Goal: Check status: Check status

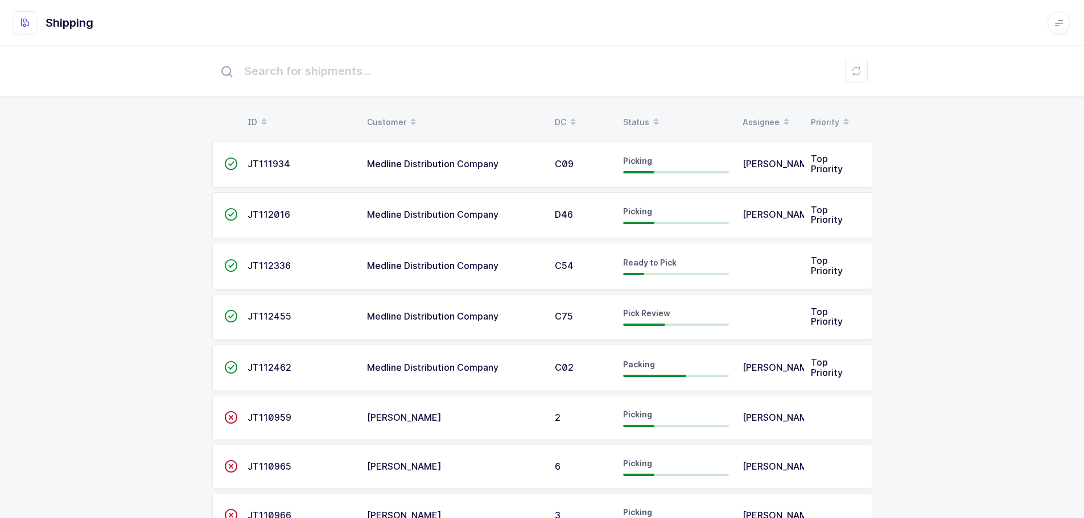
click at [645, 125] on div "Status" at bounding box center [676, 122] width 106 height 19
click at [645, 115] on div "Status" at bounding box center [676, 122] width 106 height 19
click at [649, 114] on span at bounding box center [656, 122] width 14 height 19
click at [646, 118] on div "Status" at bounding box center [676, 122] width 106 height 19
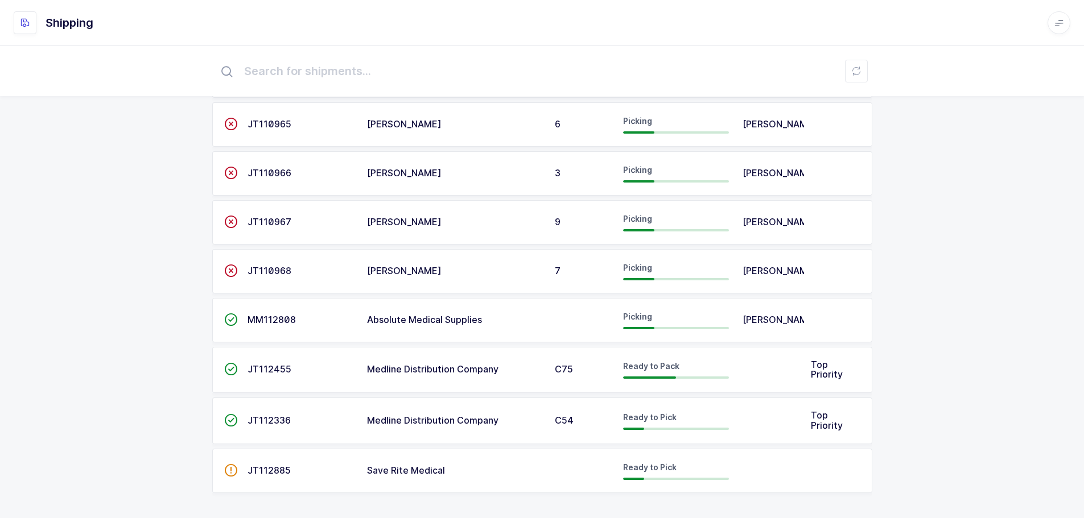
scroll to position [247, 0]
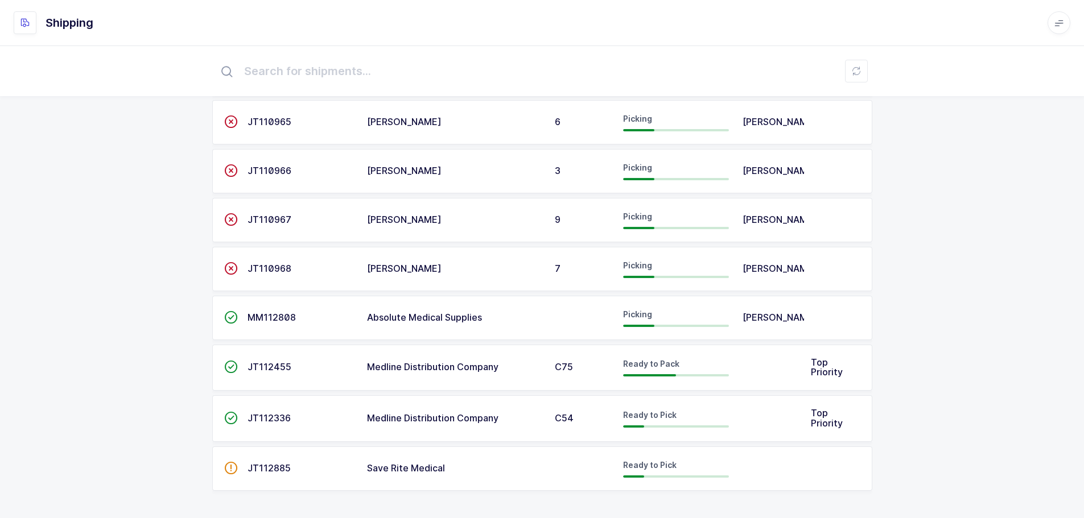
click at [588, 414] on div "C54" at bounding box center [582, 419] width 55 height 10
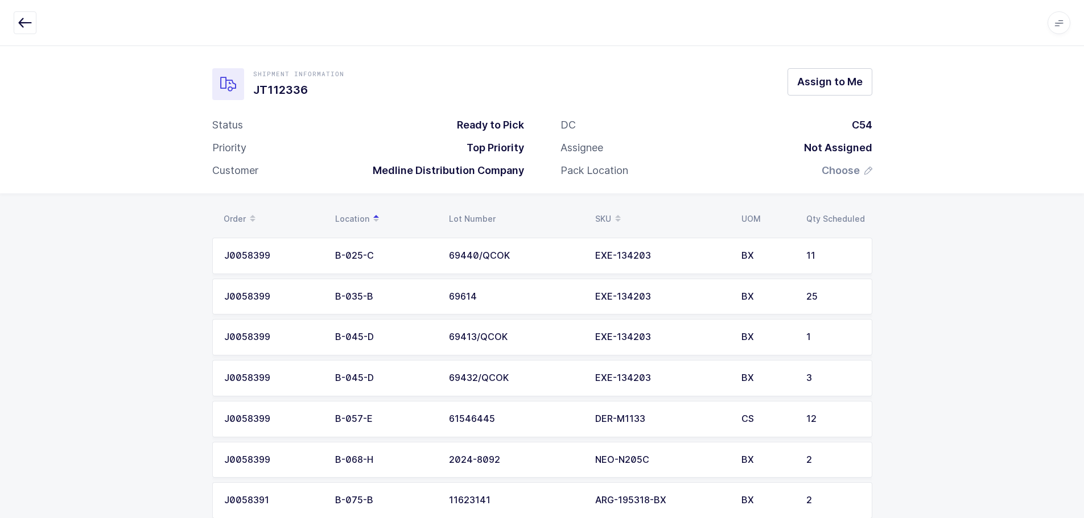
click at [26, 23] on icon "button" at bounding box center [25, 23] width 14 height 14
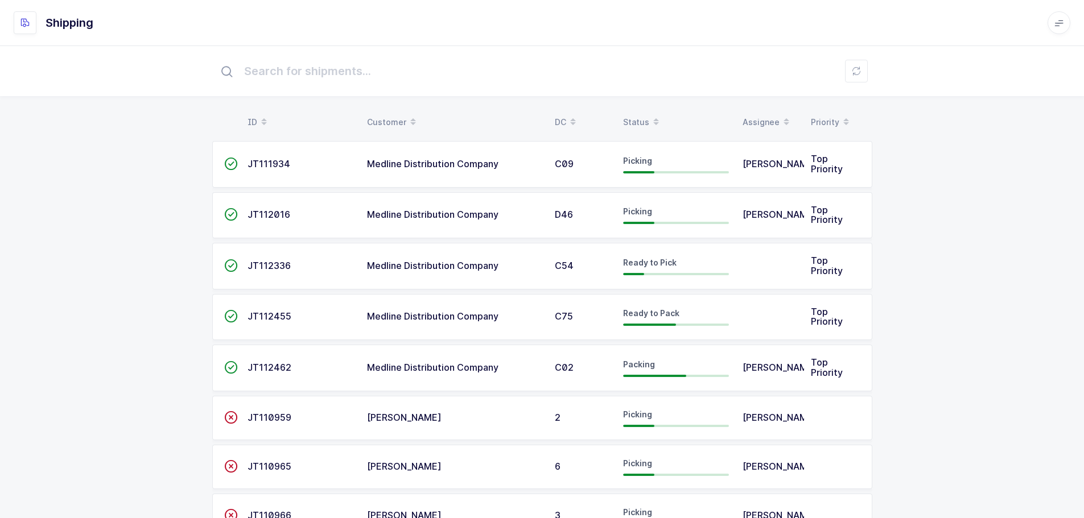
click at [628, 123] on div "Status" at bounding box center [676, 122] width 106 height 19
click at [649, 119] on span at bounding box center [656, 122] width 14 height 19
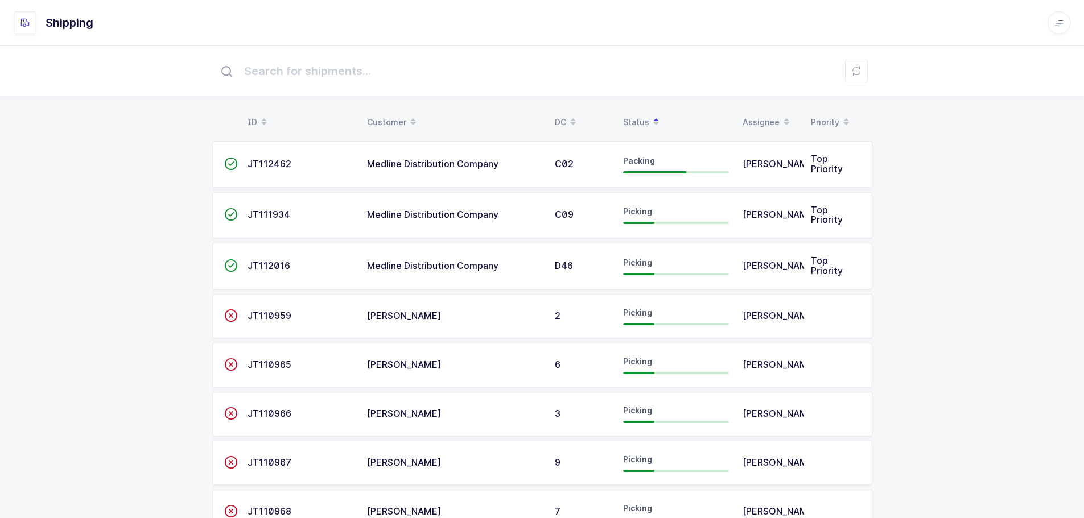
click at [274, 213] on span "JT111934" at bounding box center [269, 214] width 43 height 11
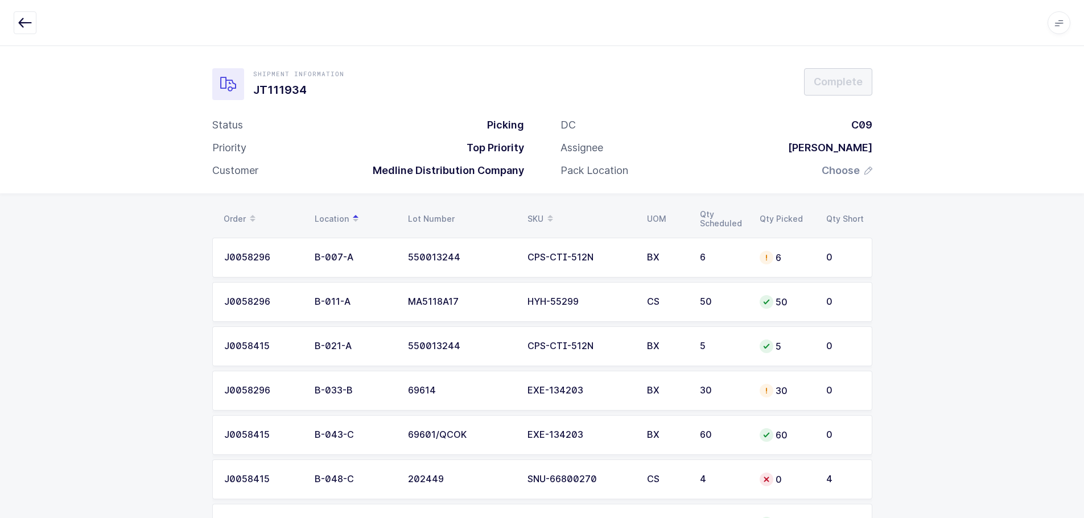
click at [531, 217] on div "SKU" at bounding box center [581, 218] width 106 height 19
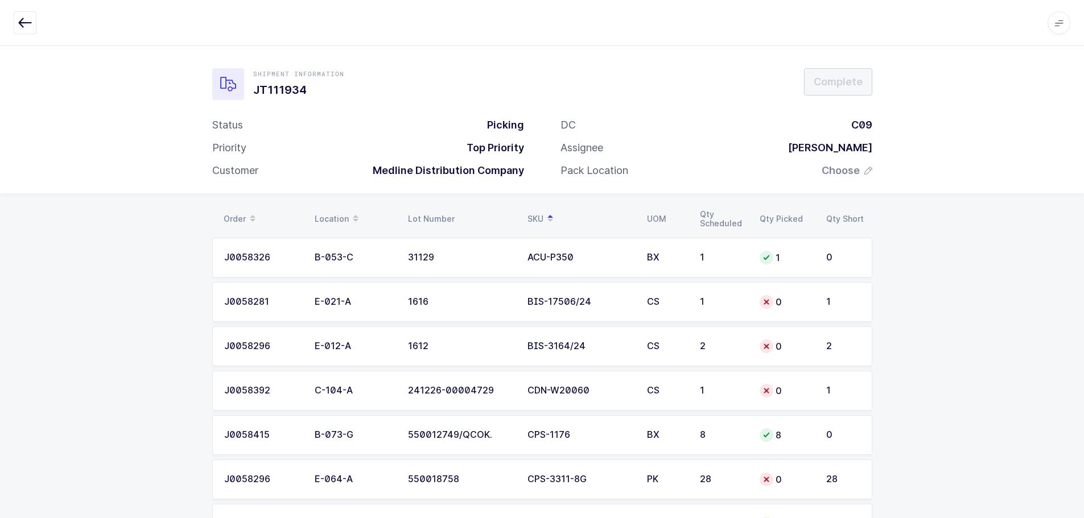
click at [538, 216] on div "SKU" at bounding box center [581, 218] width 106 height 19
click at [539, 216] on div "SKU" at bounding box center [581, 218] width 106 height 19
click at [30, 22] on icon "button" at bounding box center [25, 23] width 14 height 14
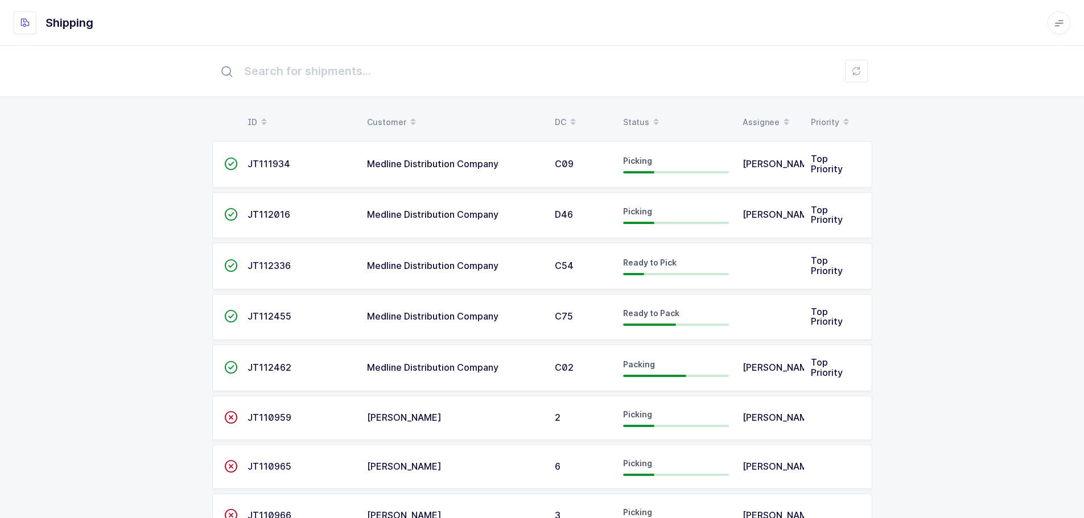
click at [649, 117] on span at bounding box center [656, 122] width 14 height 19
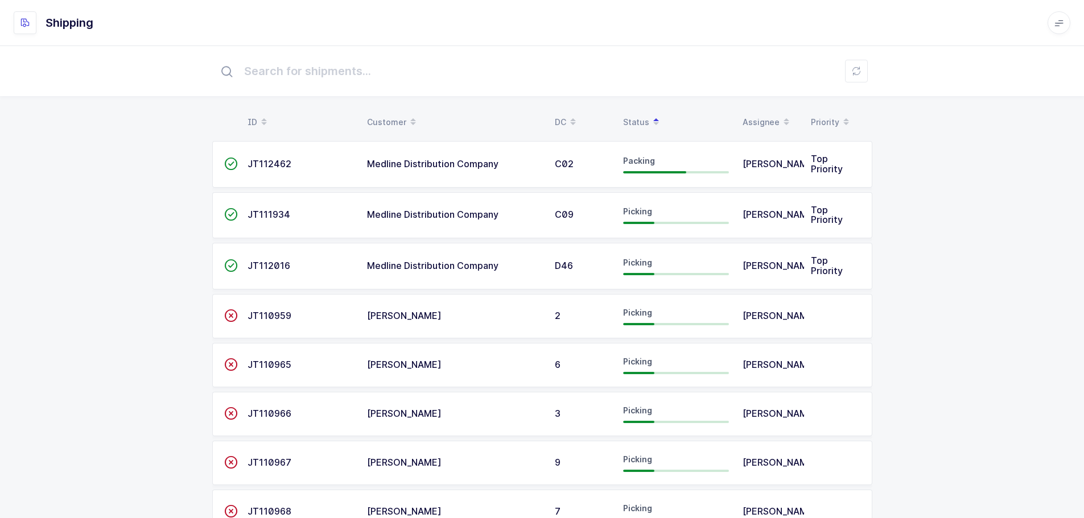
click at [658, 261] on div "Picking" at bounding box center [676, 266] width 106 height 18
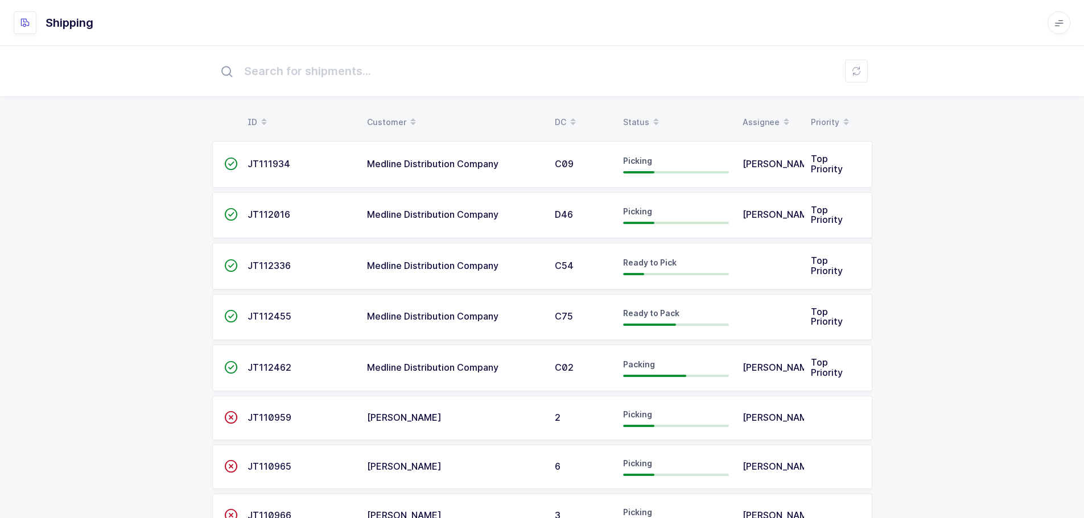
click at [637, 122] on div "Status" at bounding box center [676, 122] width 106 height 19
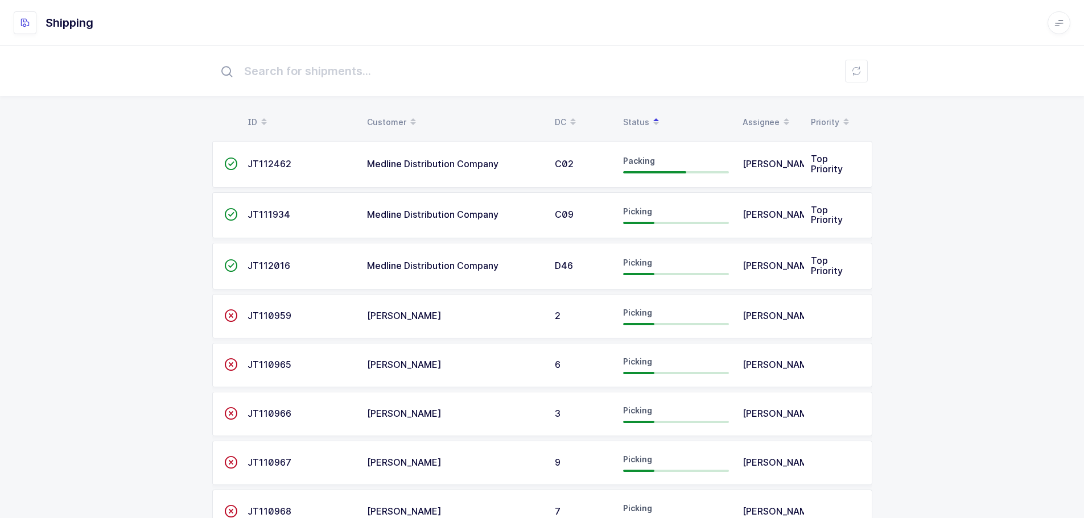
click at [648, 215] on span "Picking" at bounding box center [637, 212] width 29 height 10
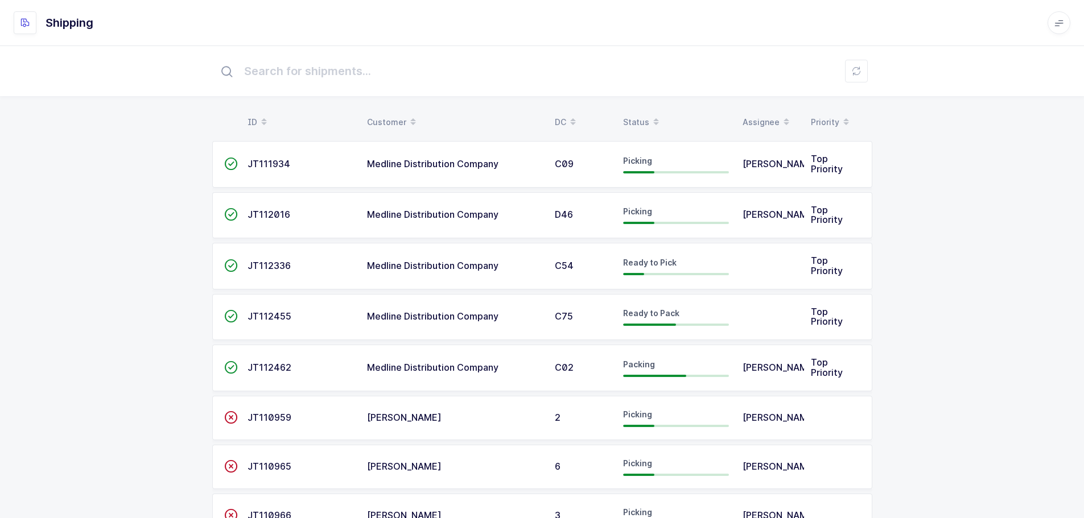
click at [624, 117] on div "Status" at bounding box center [676, 122] width 106 height 19
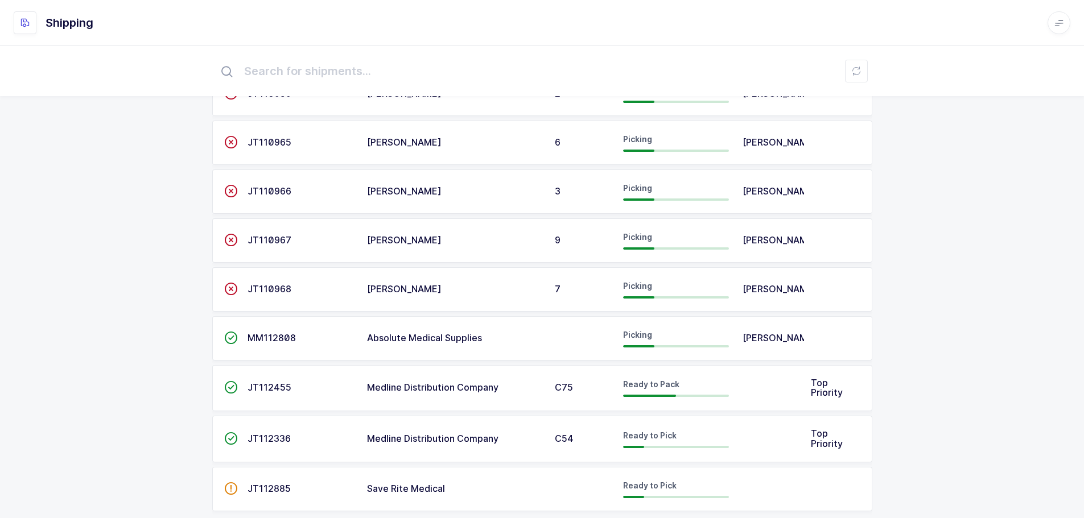
scroll to position [247, 0]
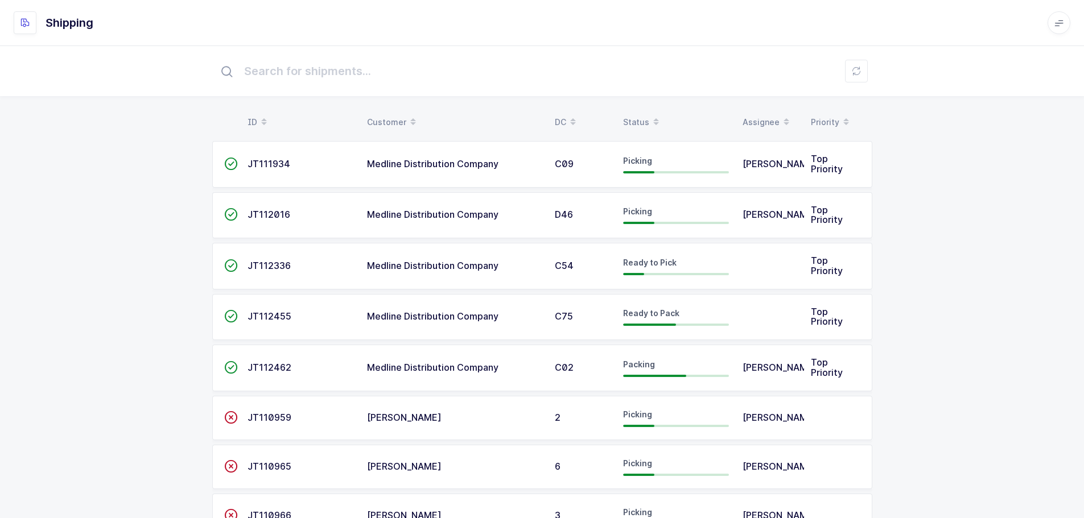
click at [651, 113] on span at bounding box center [656, 122] width 14 height 19
click at [634, 119] on div "Status" at bounding box center [676, 122] width 106 height 19
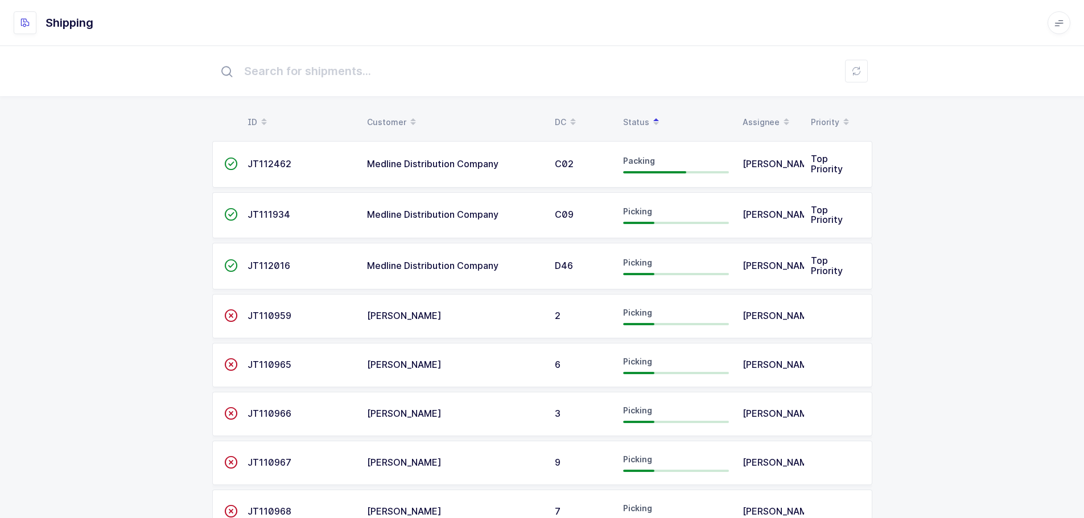
click at [451, 252] on td "Medline Distribution Company" at bounding box center [454, 266] width 188 height 47
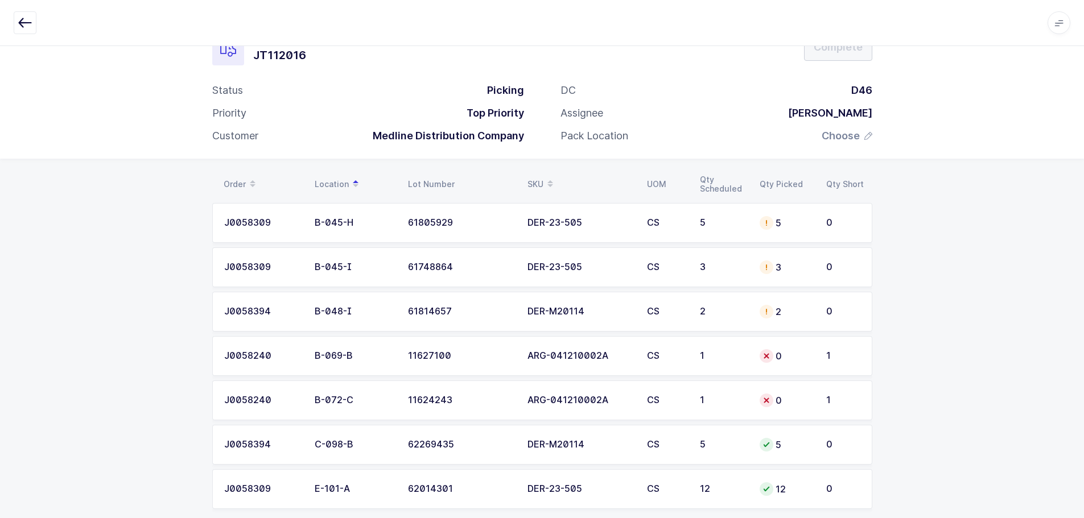
scroll to position [53, 0]
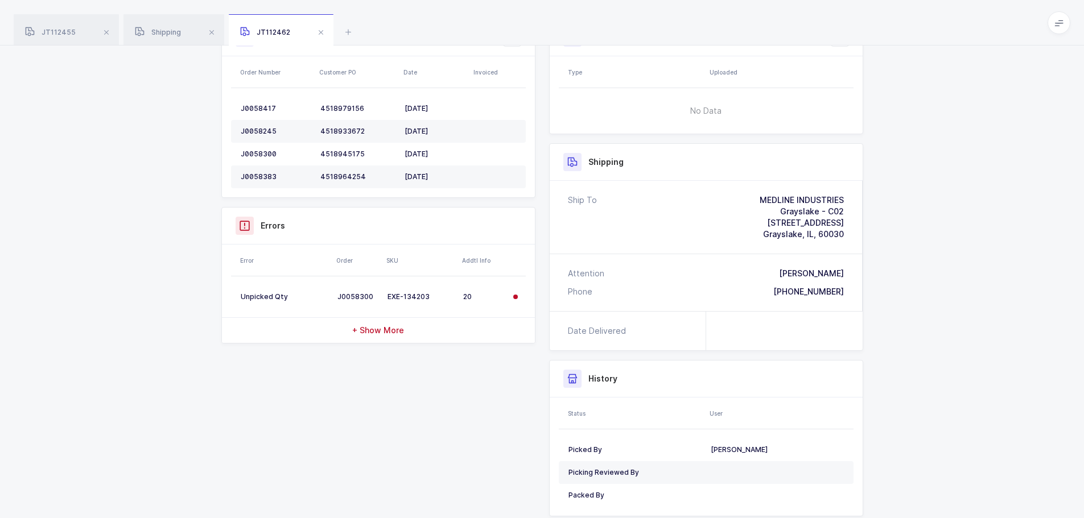
scroll to position [171, 0]
click at [101, 32] on span at bounding box center [107, 33] width 14 height 14
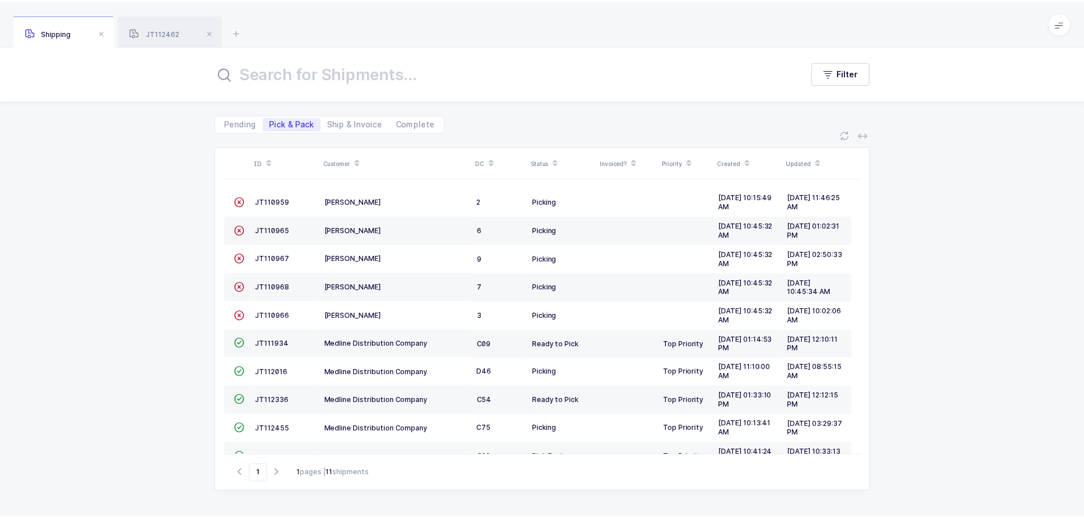
scroll to position [22, 0]
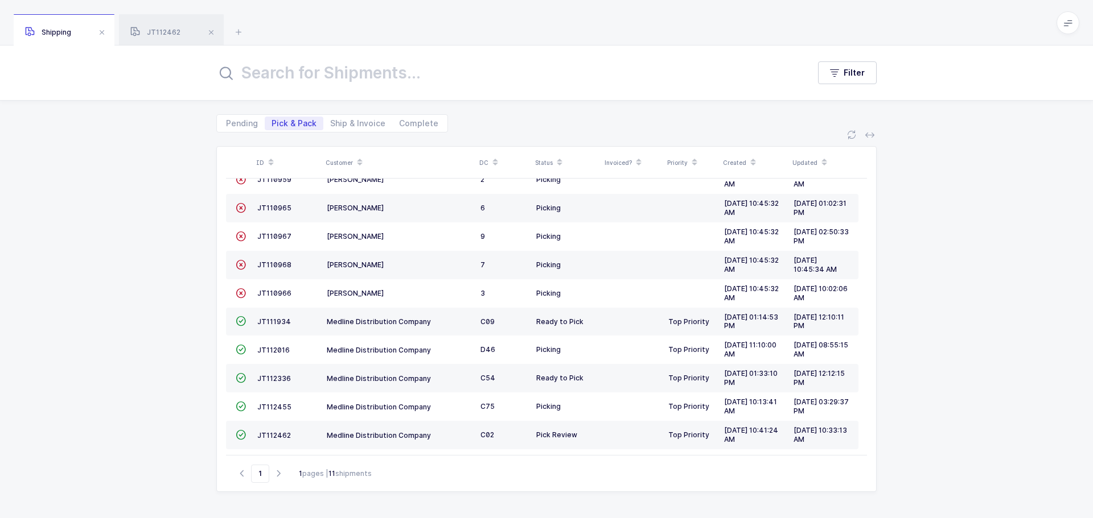
click at [101, 32] on span at bounding box center [102, 33] width 14 height 14
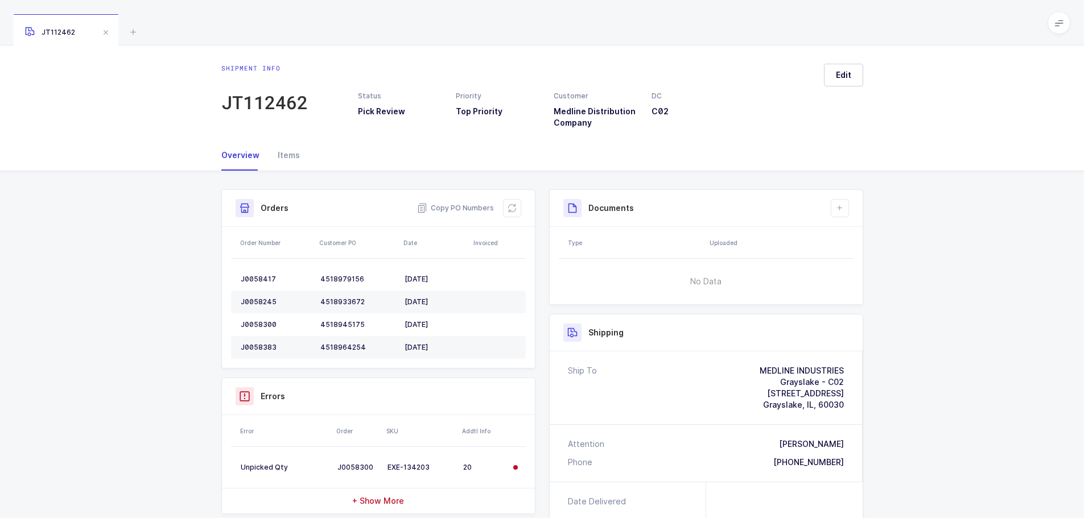
click at [112, 32] on span at bounding box center [106, 33] width 14 height 14
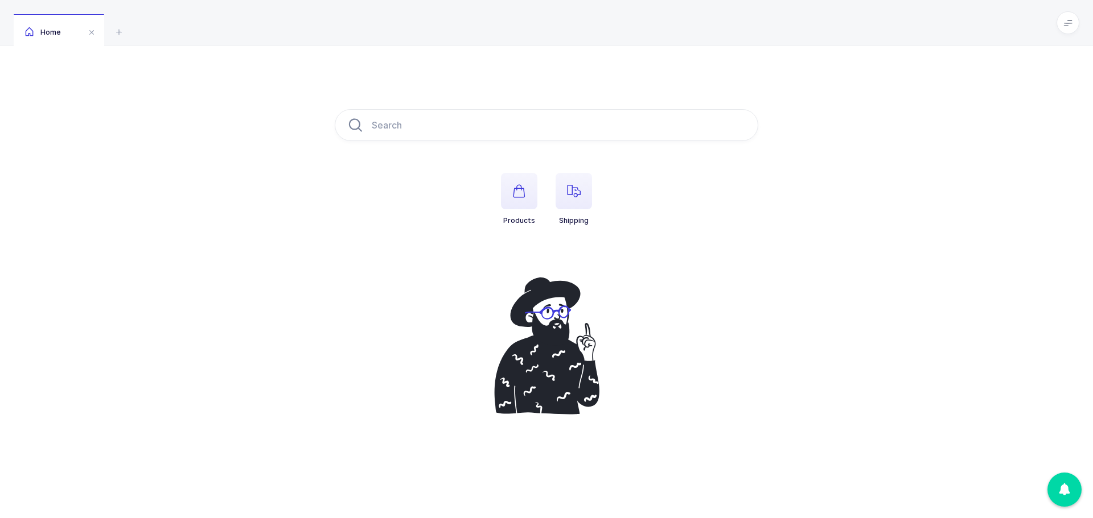
click at [572, 192] on icon "button" at bounding box center [574, 191] width 14 height 14
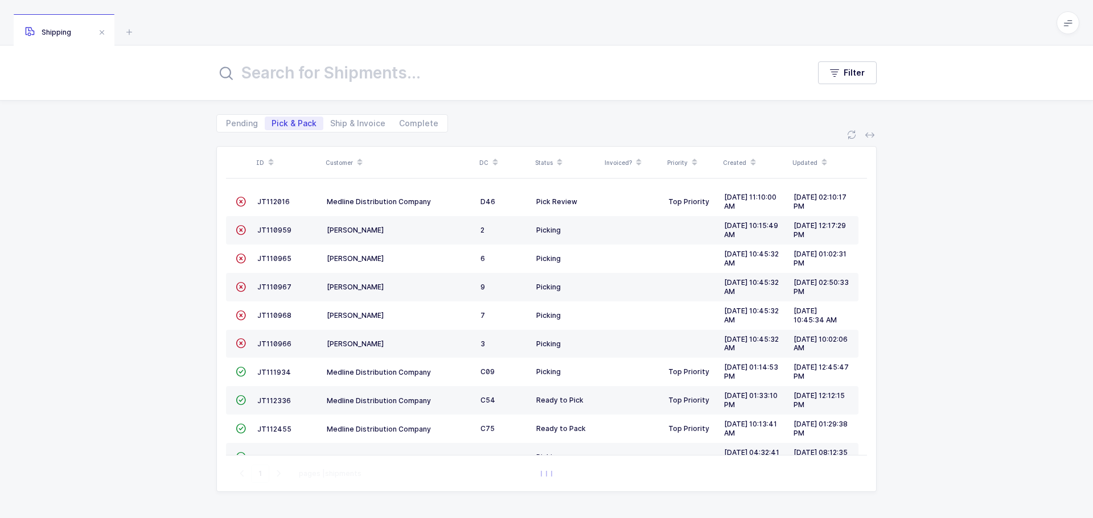
click at [281, 201] on span "JT112016" at bounding box center [273, 201] width 32 height 9
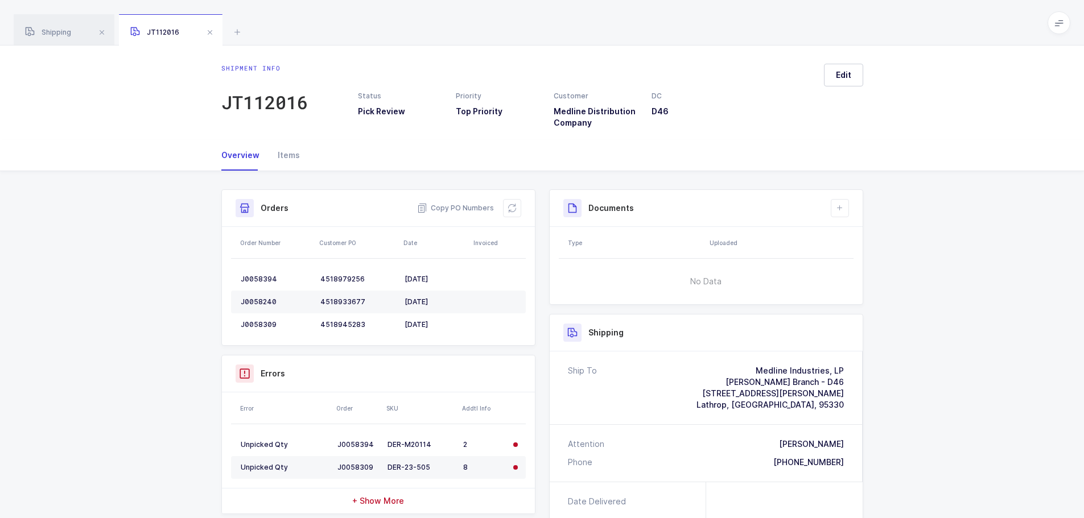
click at [507, 215] on button at bounding box center [512, 208] width 18 height 18
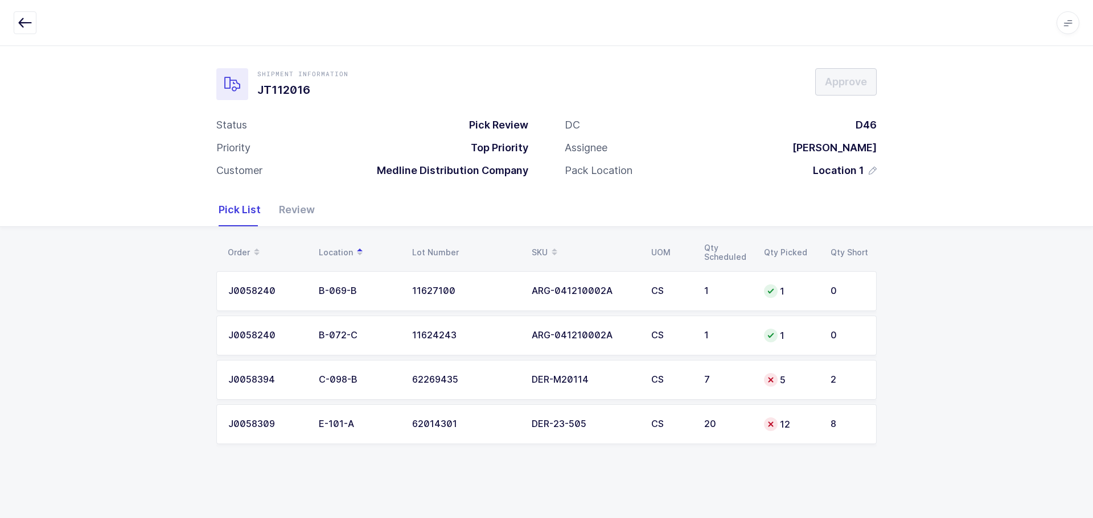
click at [739, 386] on td "7" at bounding box center [727, 380] width 60 height 40
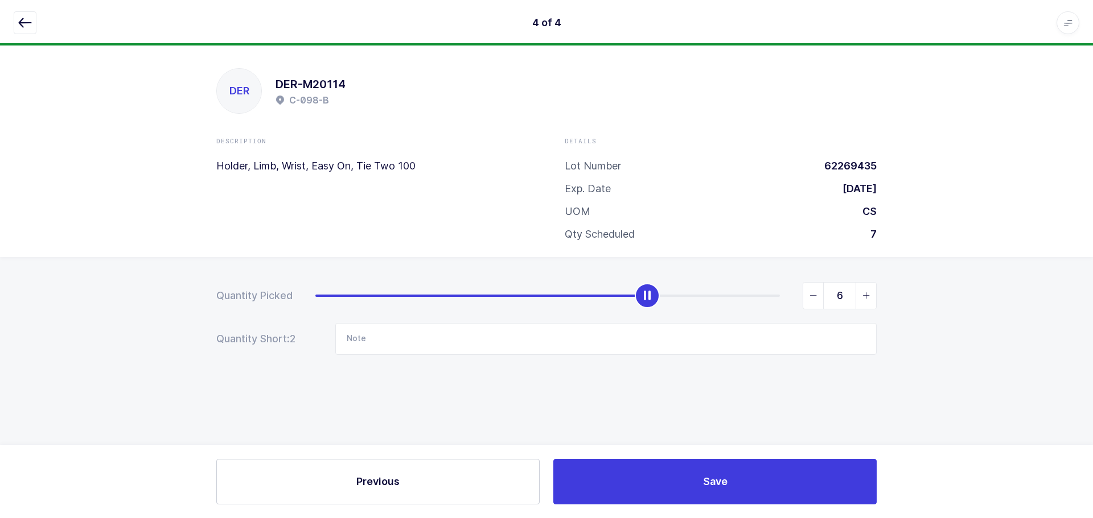
type input "7"
click at [858, 294] on span "slider between 0 and 7" at bounding box center [865, 296] width 20 height 26
click at [24, 17] on icon "button" at bounding box center [25, 23] width 14 height 14
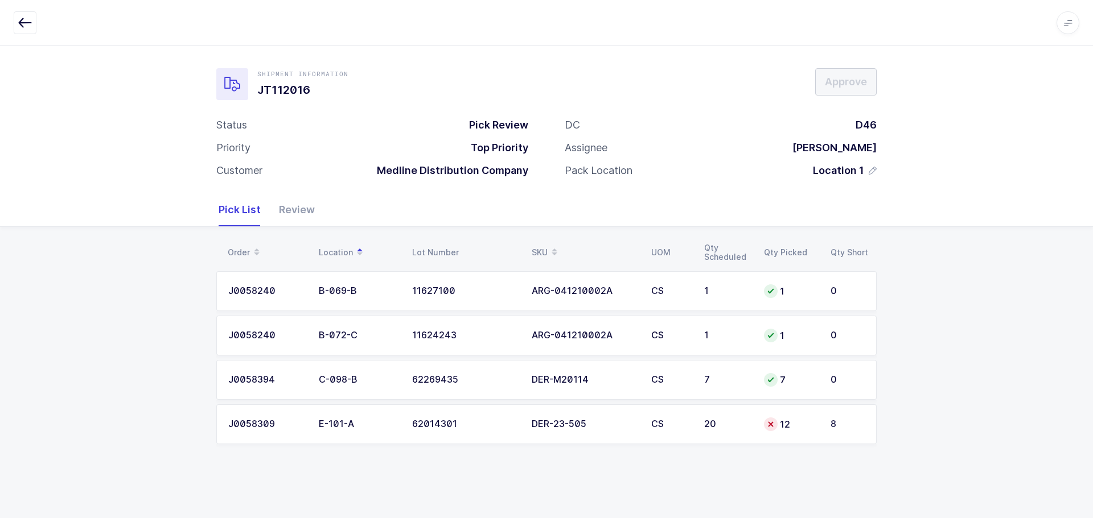
click at [786, 425] on div "12" at bounding box center [790, 425] width 53 height 14
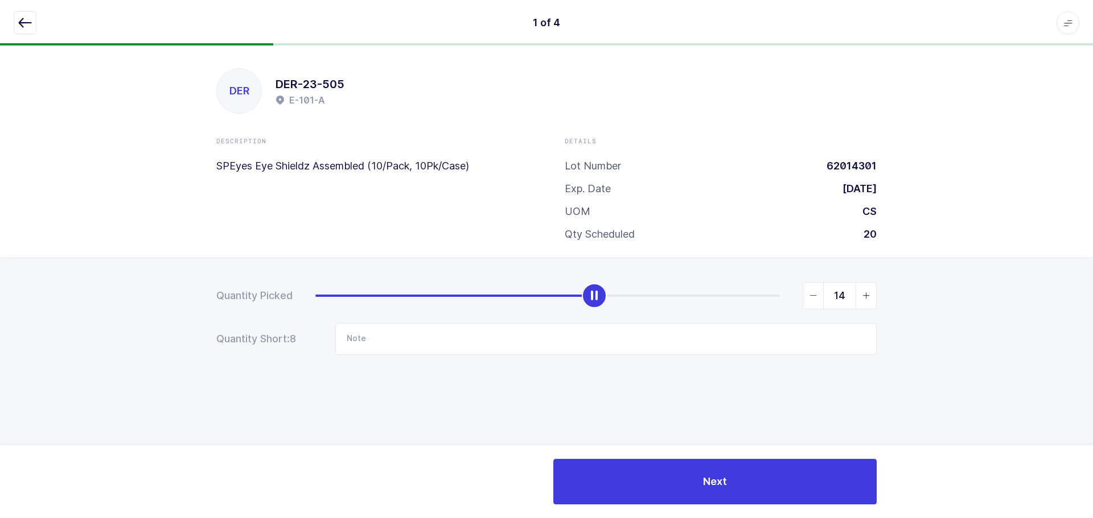
type input "20"
drag, startPoint x: 598, startPoint y: 293, endPoint x: 1060, endPoint y: 278, distance: 461.8
click at [1060, 278] on div "Quantity Picked 20 Quantity Short: 0 Note" at bounding box center [546, 358] width 1093 height 203
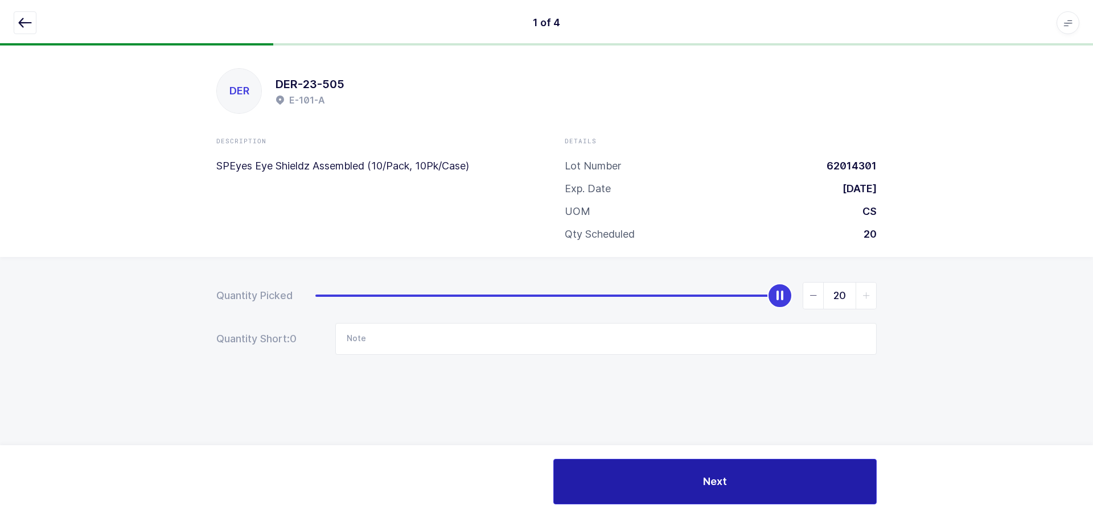
click at [736, 487] on button "Next" at bounding box center [714, 482] width 323 height 46
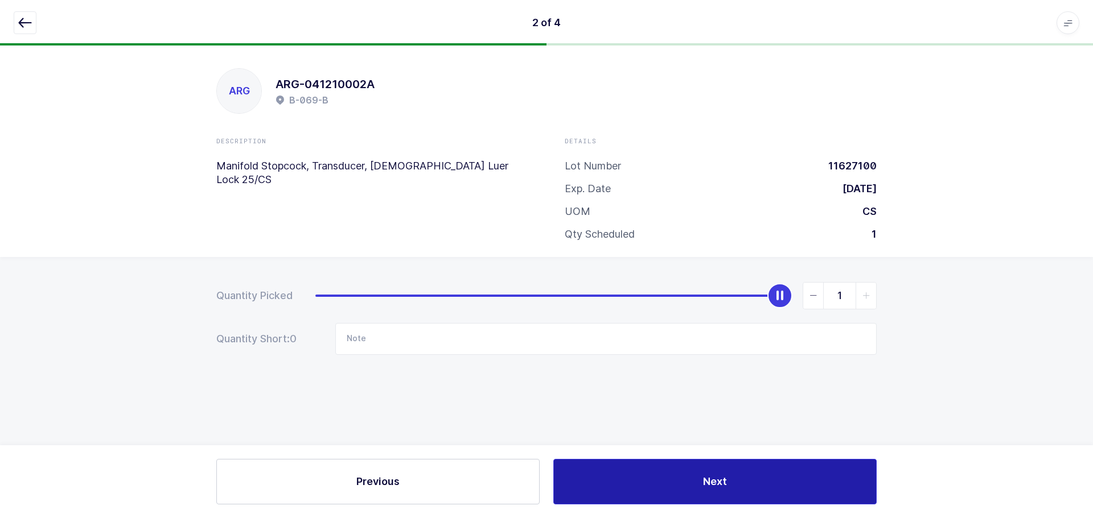
click at [730, 483] on button "Next" at bounding box center [714, 482] width 323 height 46
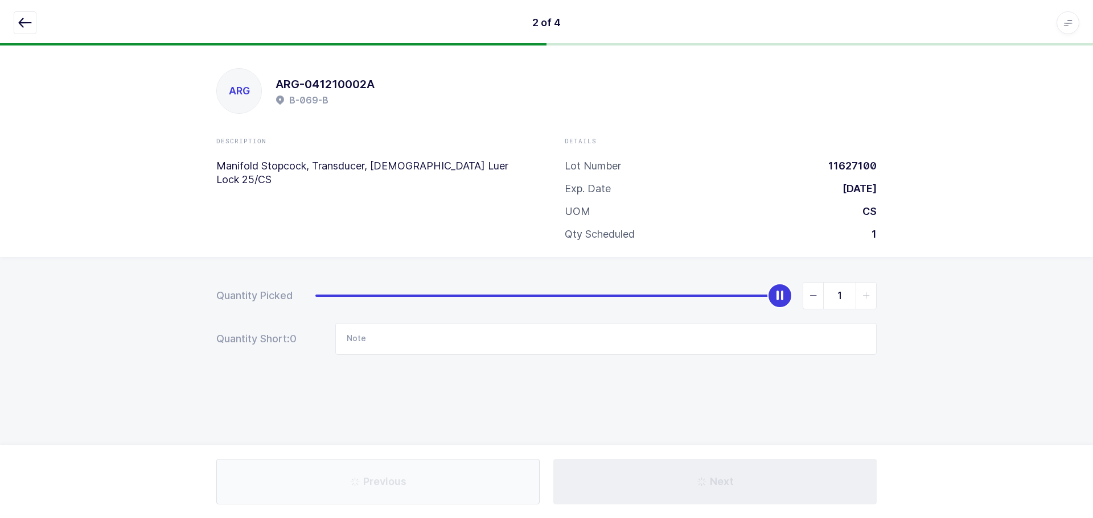
click at [728, 483] on button "Next" at bounding box center [714, 482] width 323 height 46
click at [728, 483] on div "Next" at bounding box center [714, 482] width 337 height 46
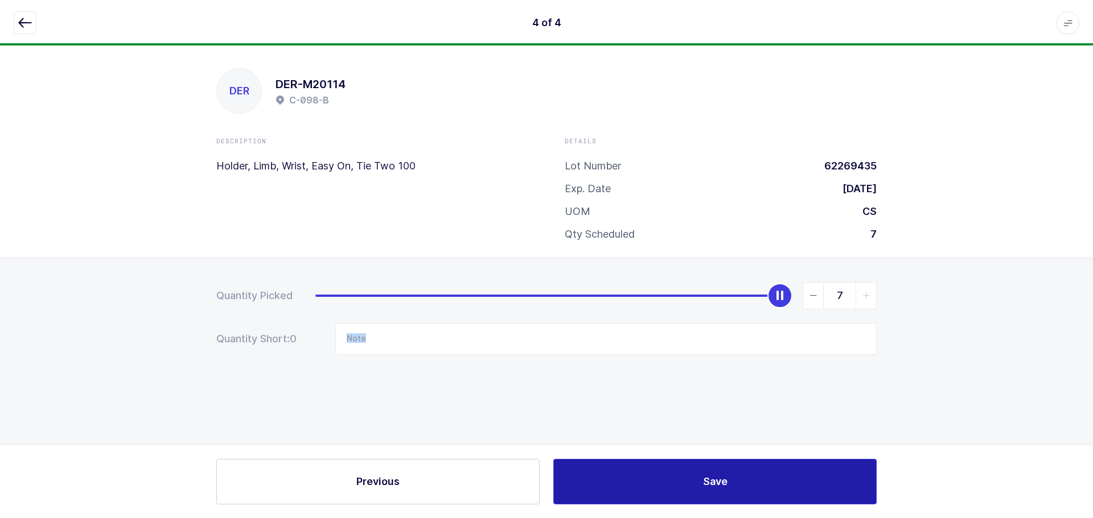
click at [728, 483] on button "Save" at bounding box center [714, 482] width 323 height 46
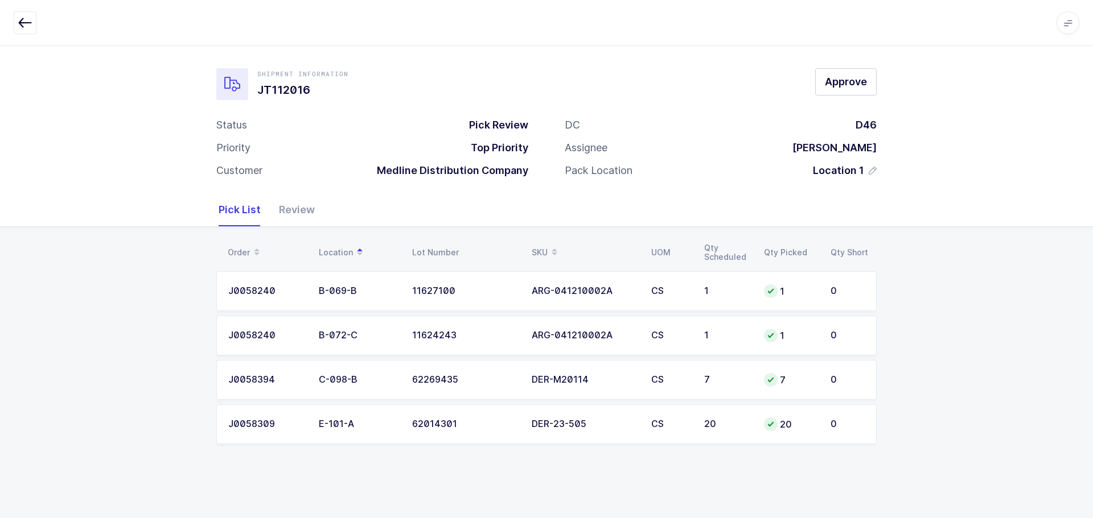
click at [300, 218] on div "Review" at bounding box center [292, 209] width 45 height 33
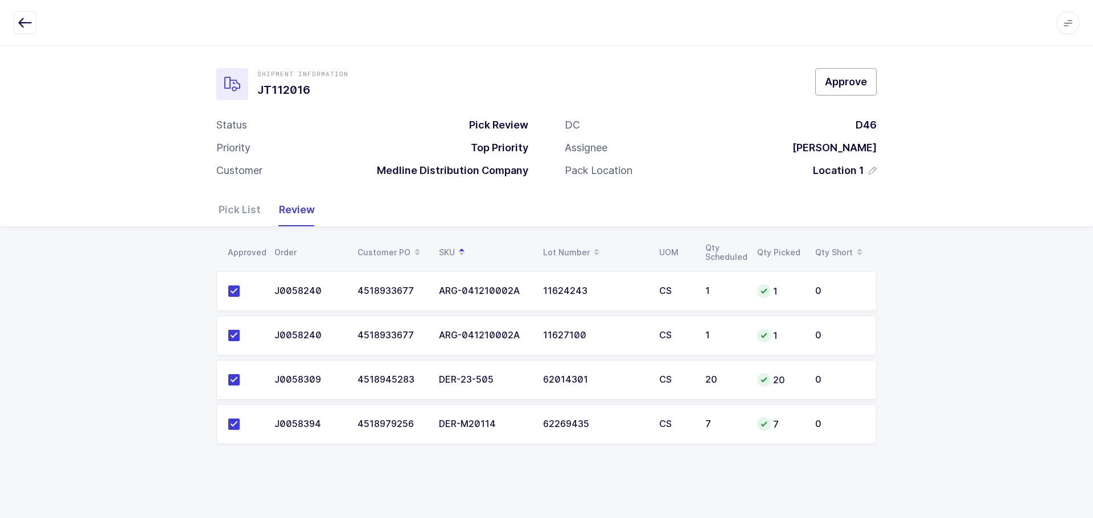
click at [838, 84] on span "Approve" at bounding box center [846, 82] width 42 height 14
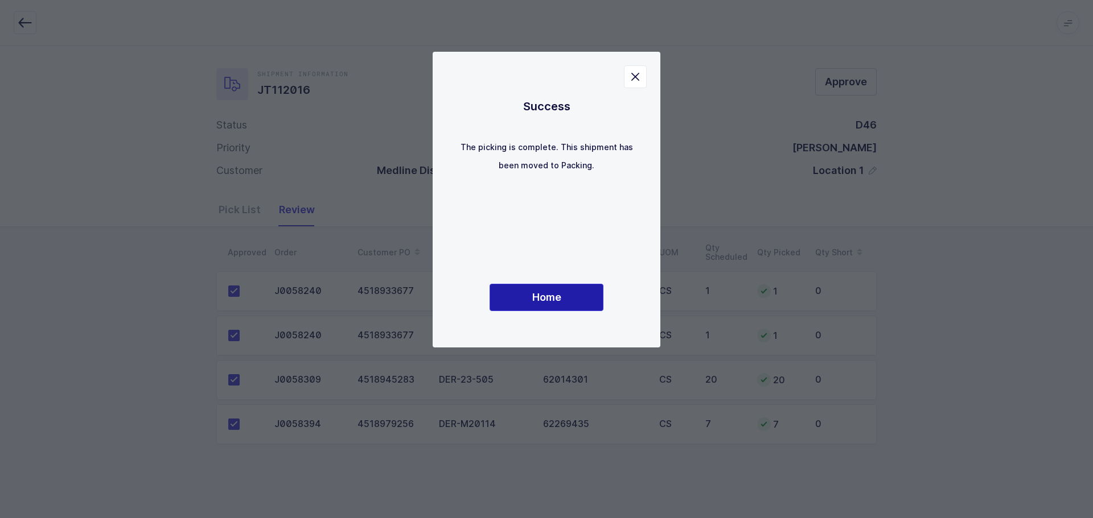
click at [550, 308] on button "Home" at bounding box center [546, 297] width 114 height 27
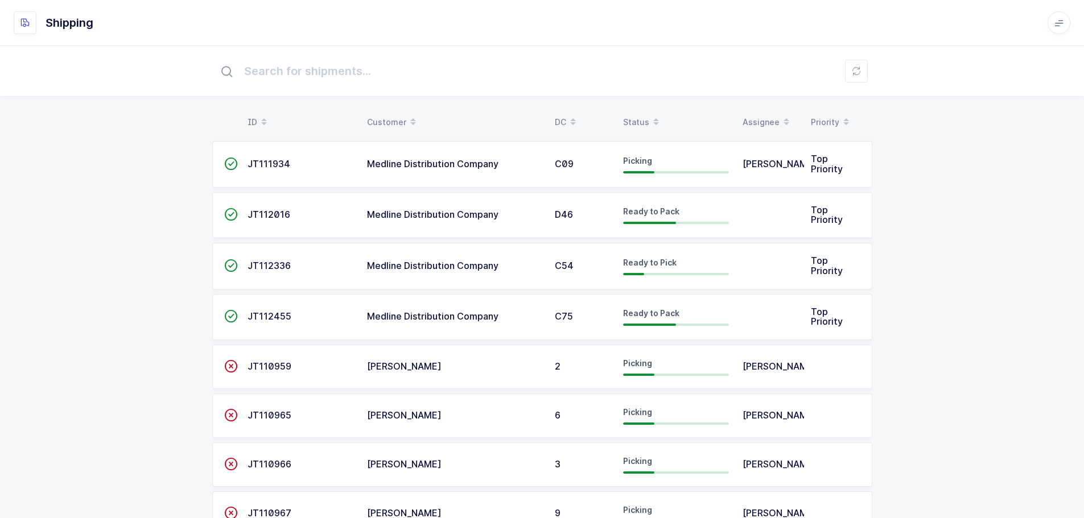
click at [627, 120] on div "Status" at bounding box center [676, 122] width 106 height 19
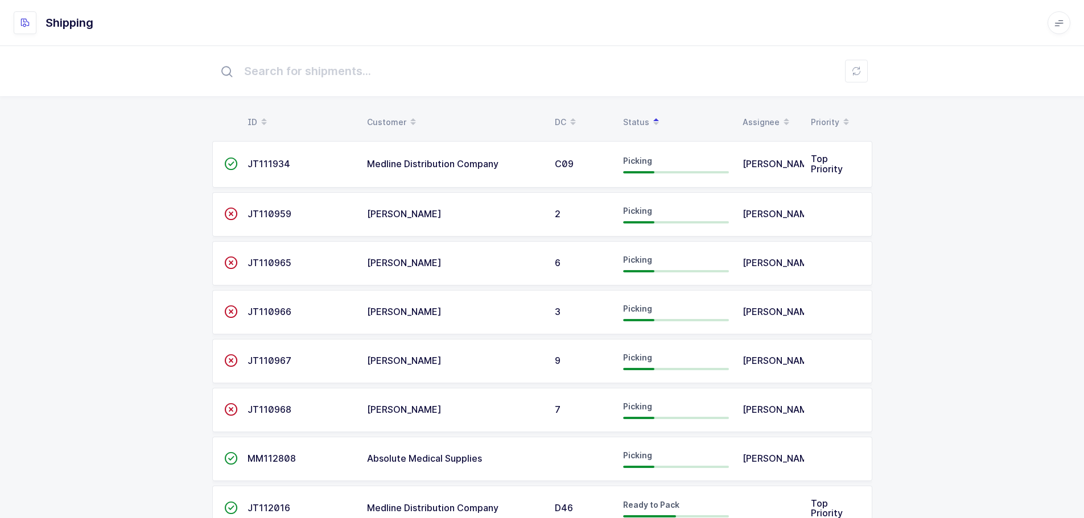
click at [555, 159] on span "C09" at bounding box center [564, 163] width 19 height 11
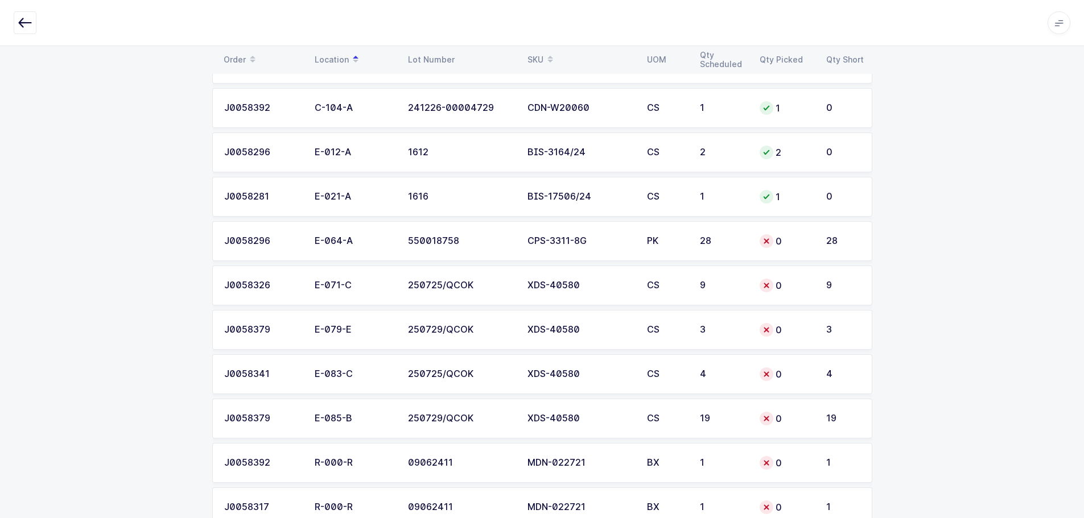
scroll to position [586, 0]
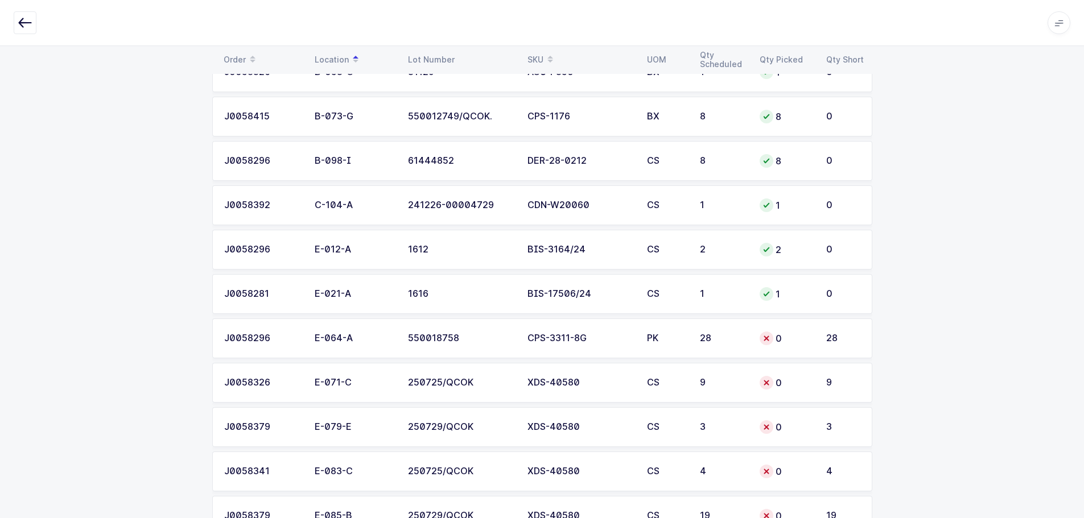
scroll to position [586, 0]
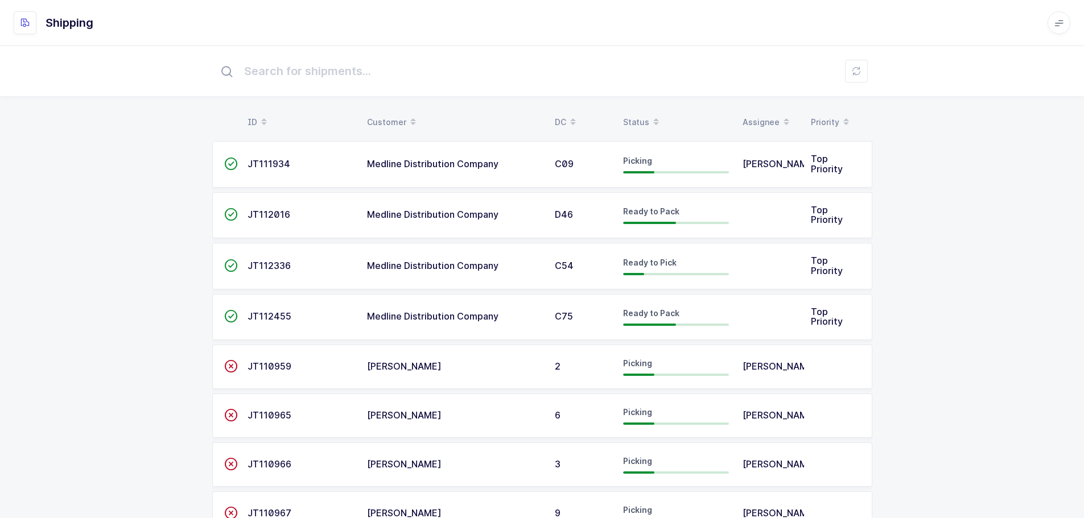
click at [633, 115] on div "Status" at bounding box center [676, 122] width 106 height 19
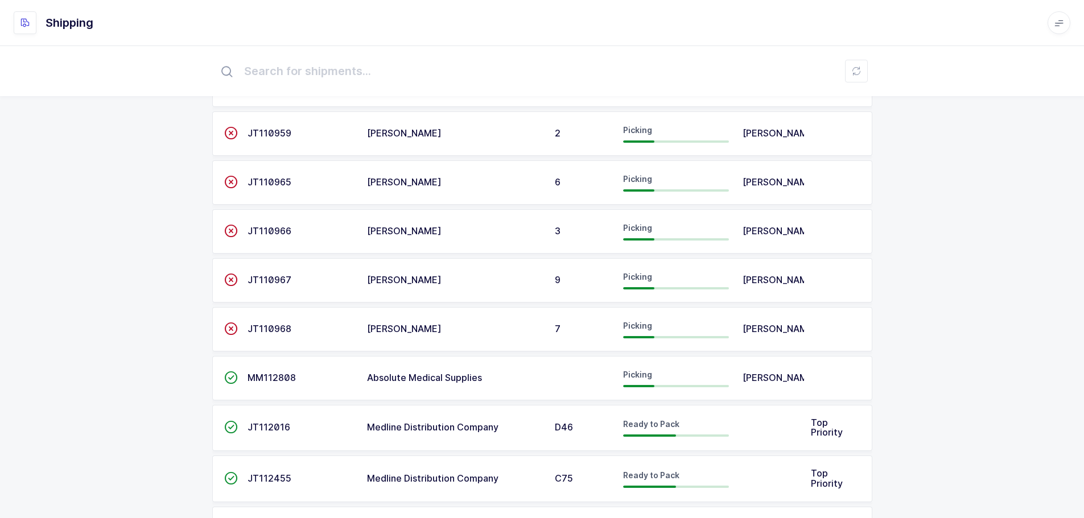
scroll to position [196, 0]
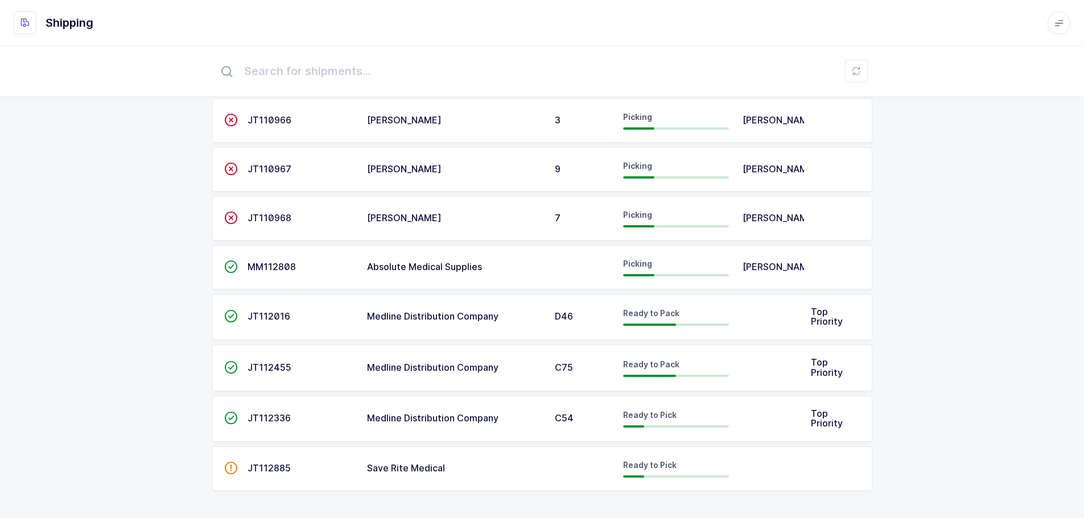
click at [265, 417] on span "JT112336" at bounding box center [269, 418] width 43 height 11
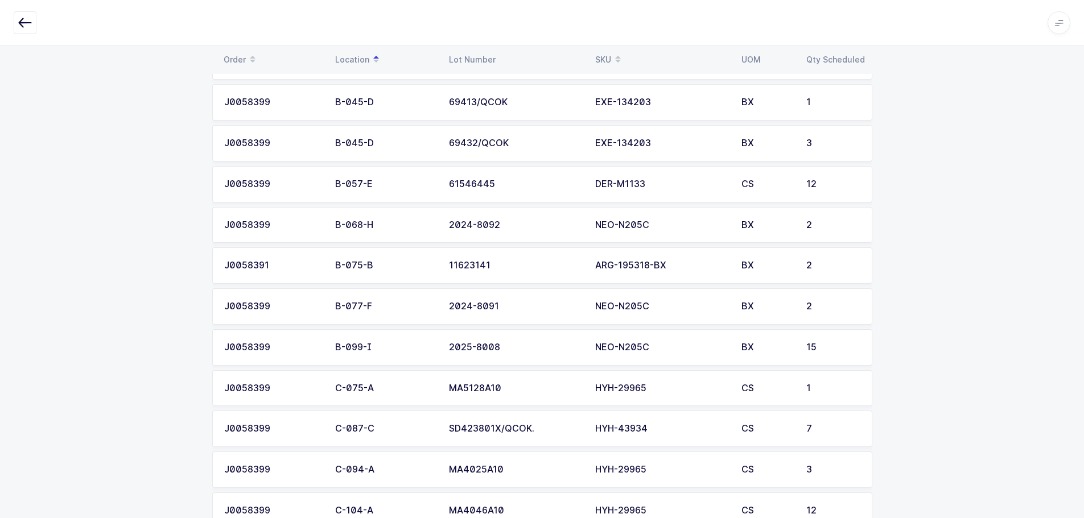
scroll to position [65, 0]
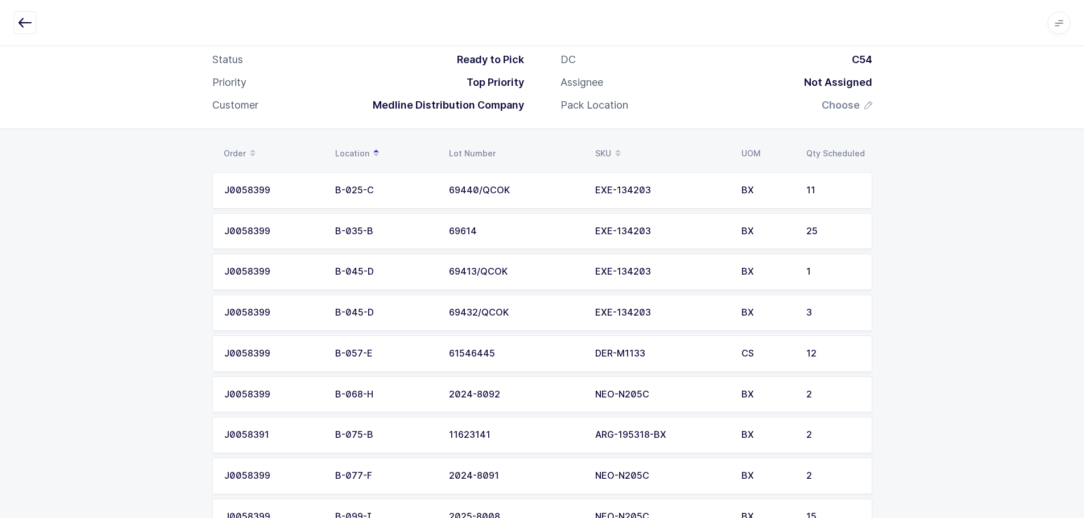
click at [355, 146] on div "Location" at bounding box center [385, 153] width 100 height 19
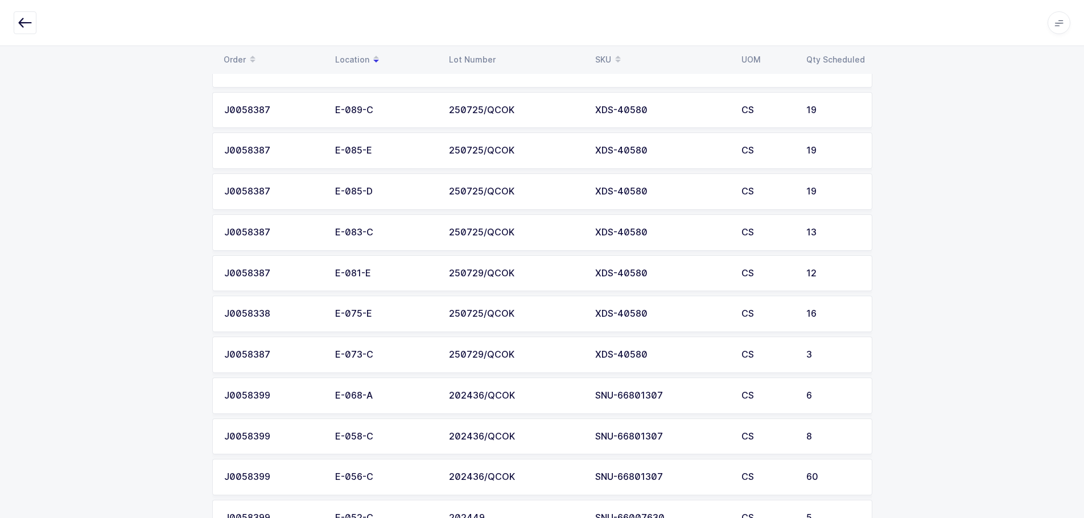
scroll to position [0, 0]
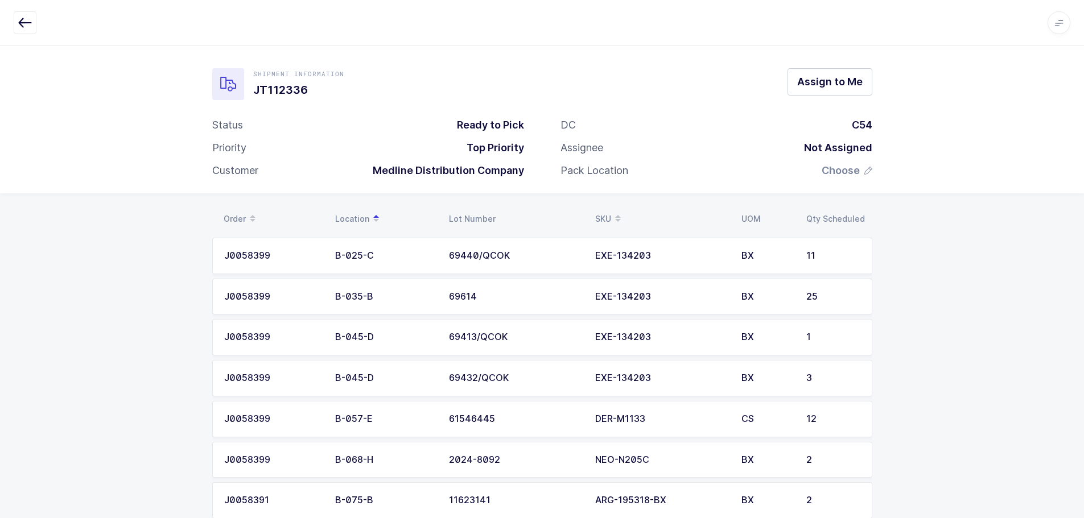
click at [16, 20] on button "button" at bounding box center [25, 22] width 23 height 23
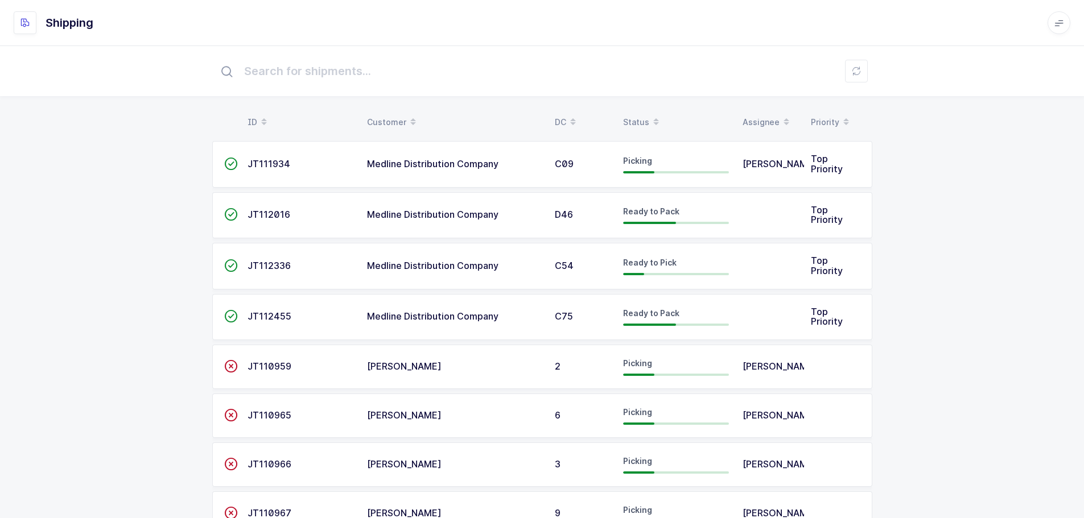
click at [641, 120] on div "Status" at bounding box center [676, 122] width 106 height 19
click at [638, 118] on div "Status" at bounding box center [676, 122] width 106 height 19
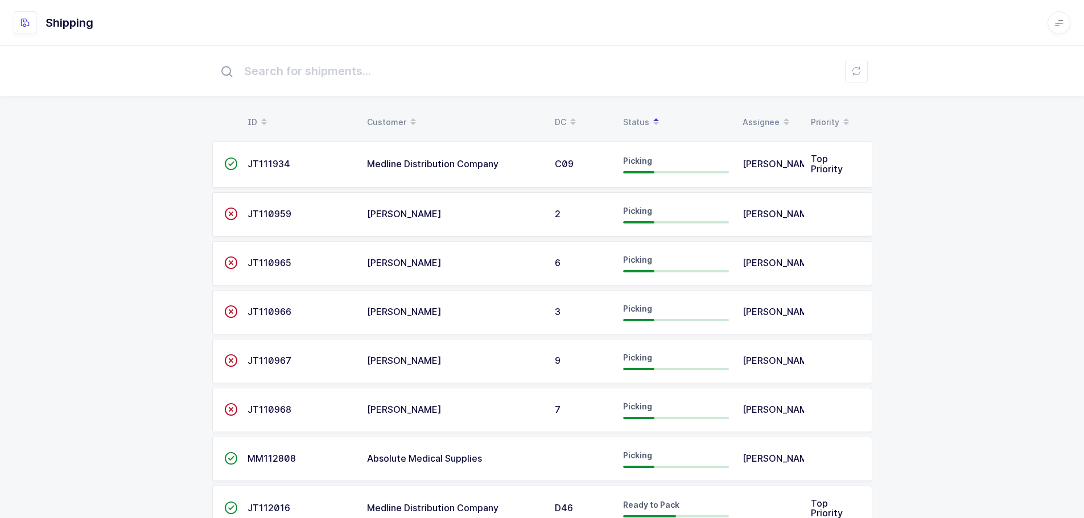
click at [286, 159] on span "JT111934" at bounding box center [269, 163] width 43 height 11
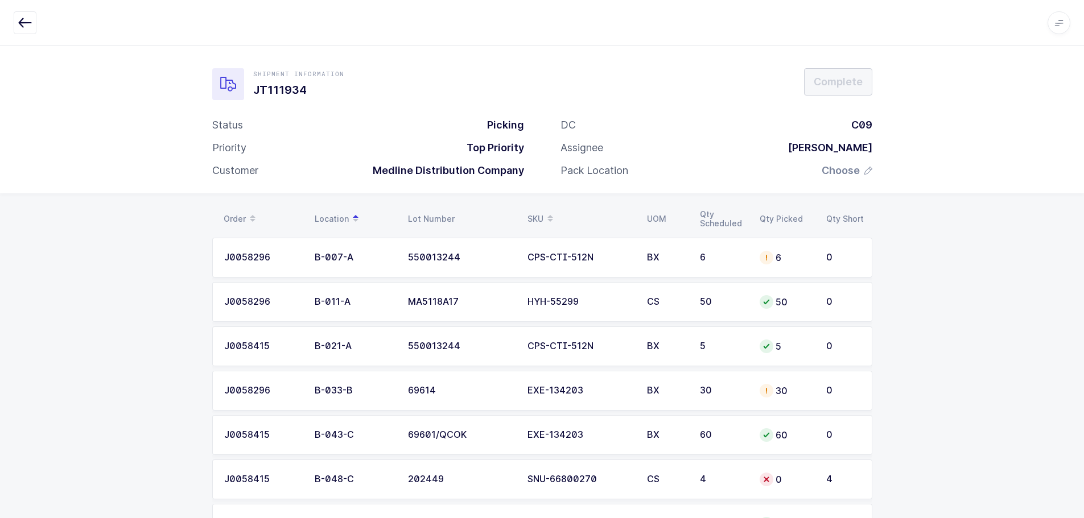
click at [24, 24] on icon "button" at bounding box center [25, 23] width 14 height 14
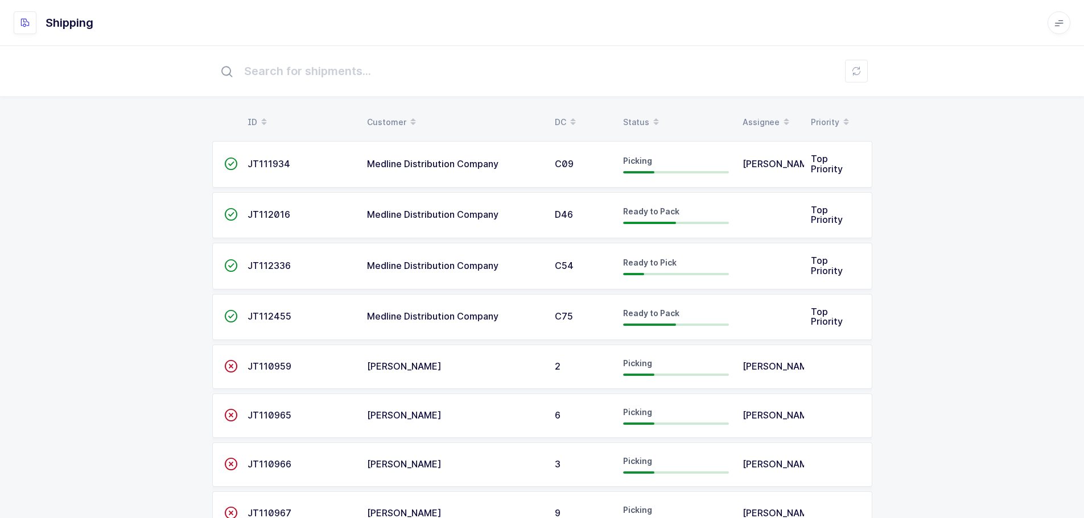
click at [638, 112] on table "ID Customer DC Status Assignee Priority" at bounding box center [542, 122] width 660 height 28
click at [640, 118] on div "Status" at bounding box center [676, 122] width 106 height 19
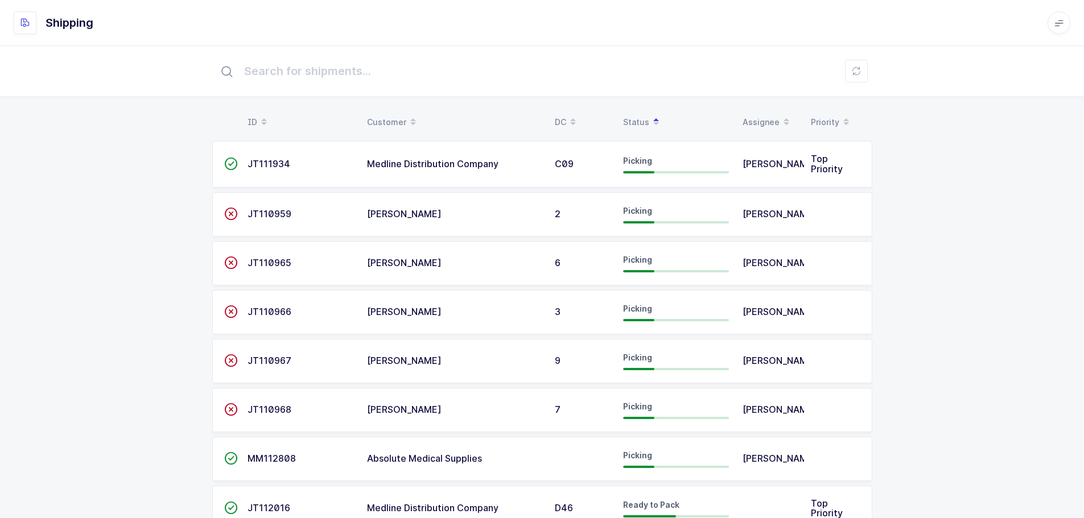
click at [274, 162] on span "JT111934" at bounding box center [269, 163] width 43 height 11
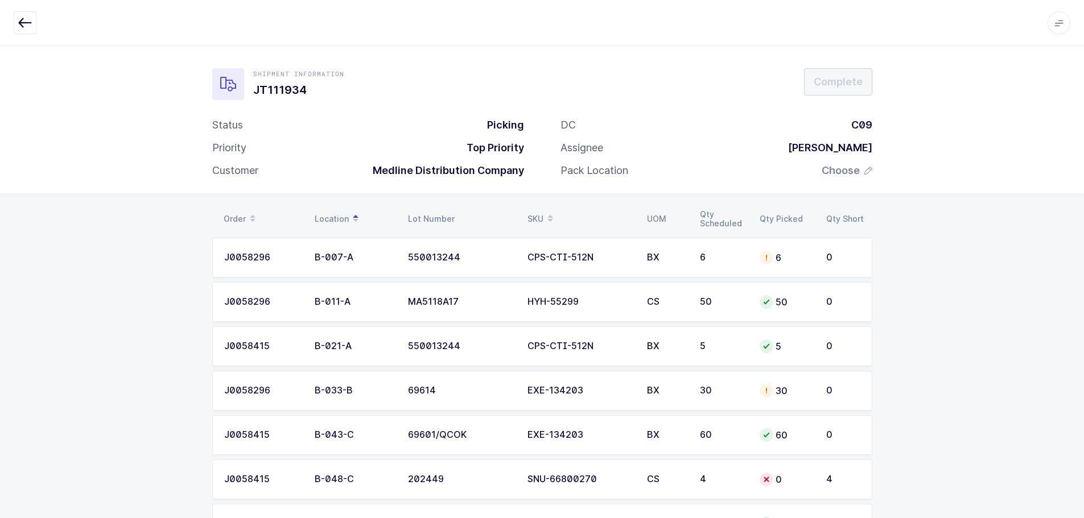
drag, startPoint x: 851, startPoint y: 483, endPoint x: 191, endPoint y: 232, distance: 706.0
copy div "Order Location Lot Number SKU UOM Qty Scheduled Qty Picked Qty Short J0058296 B…"
click at [30, 20] on icon "button" at bounding box center [25, 23] width 14 height 14
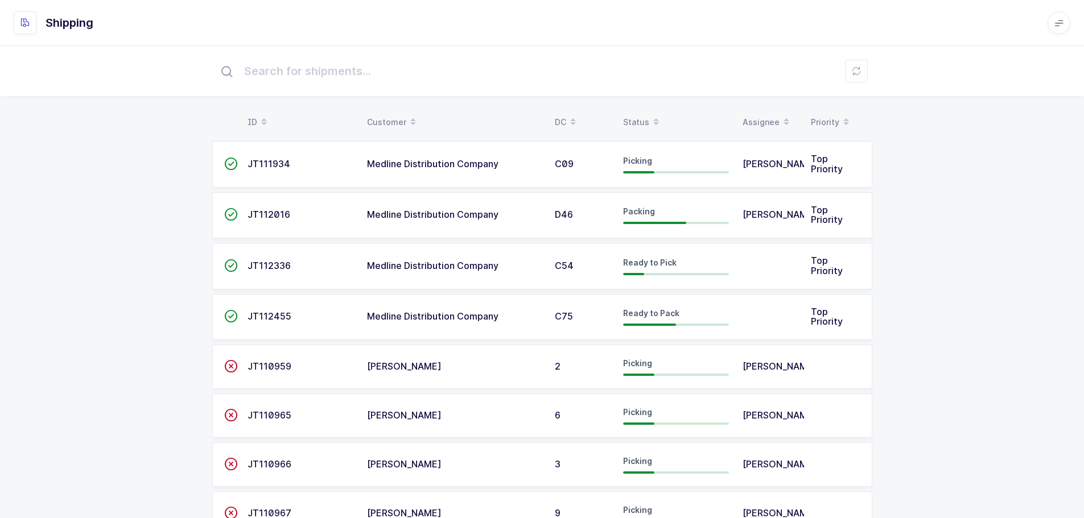
click at [636, 119] on div "Status" at bounding box center [676, 122] width 106 height 19
click at [635, 119] on div "Status" at bounding box center [676, 122] width 106 height 19
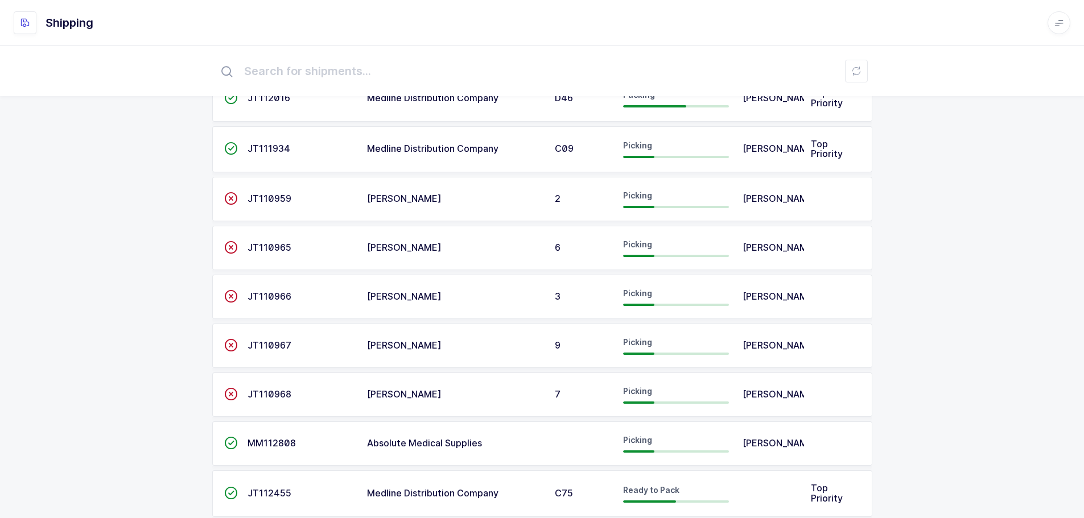
scroll to position [245, 0]
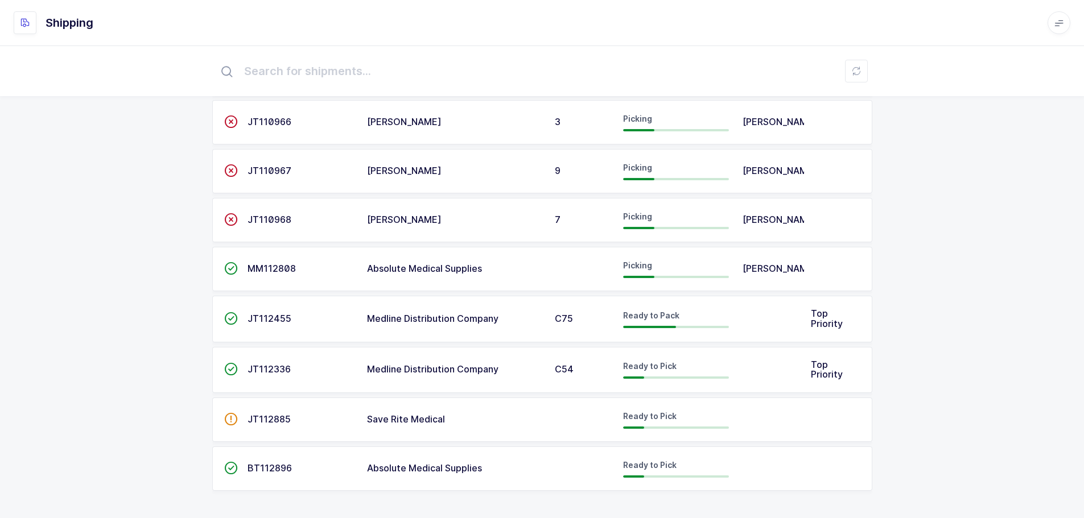
click at [270, 267] on span "MM112808" at bounding box center [272, 268] width 48 height 11
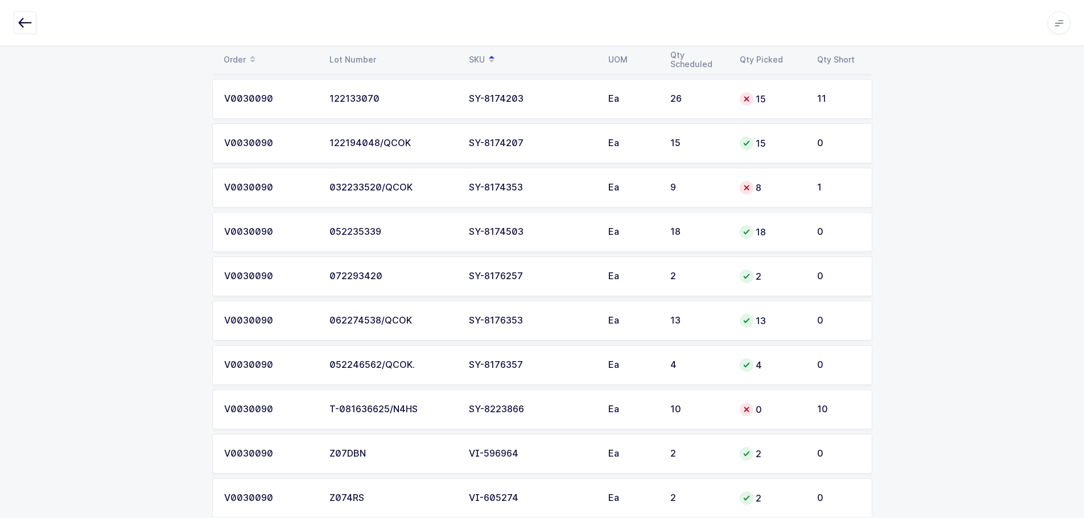
scroll to position [3870, 0]
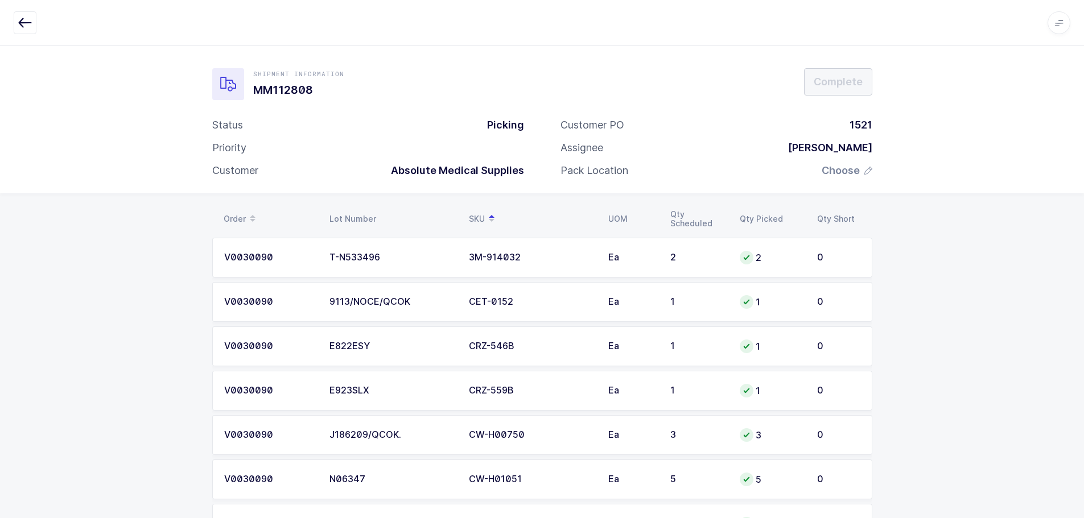
click at [23, 24] on icon "button" at bounding box center [25, 23] width 14 height 14
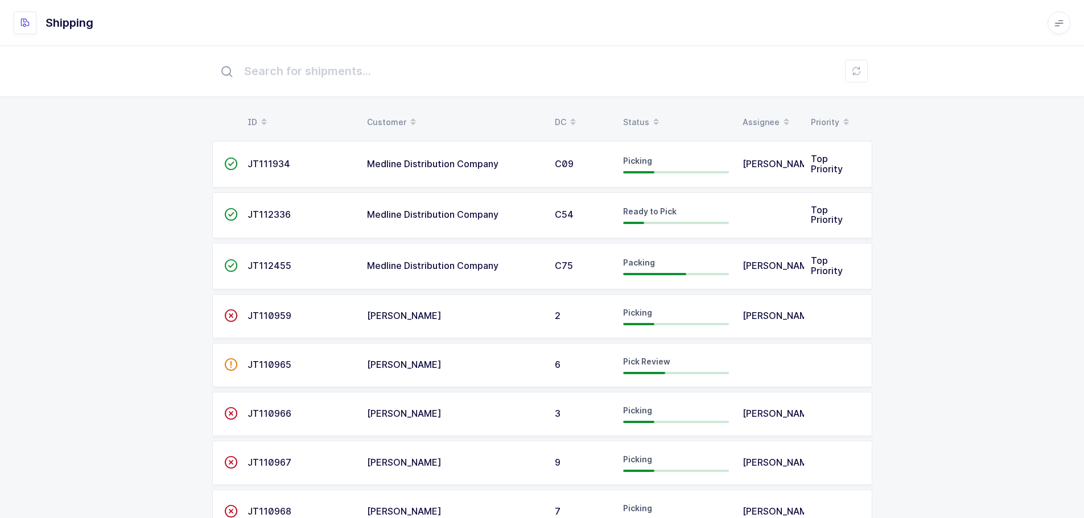
click at [625, 120] on div "Status" at bounding box center [676, 122] width 106 height 19
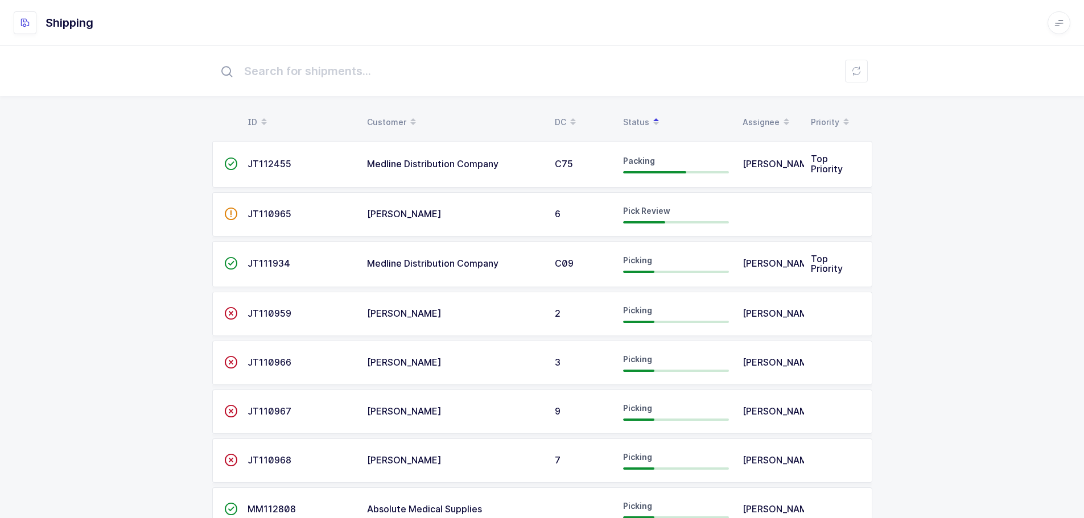
click at [275, 211] on span "JT110965" at bounding box center [270, 213] width 44 height 11
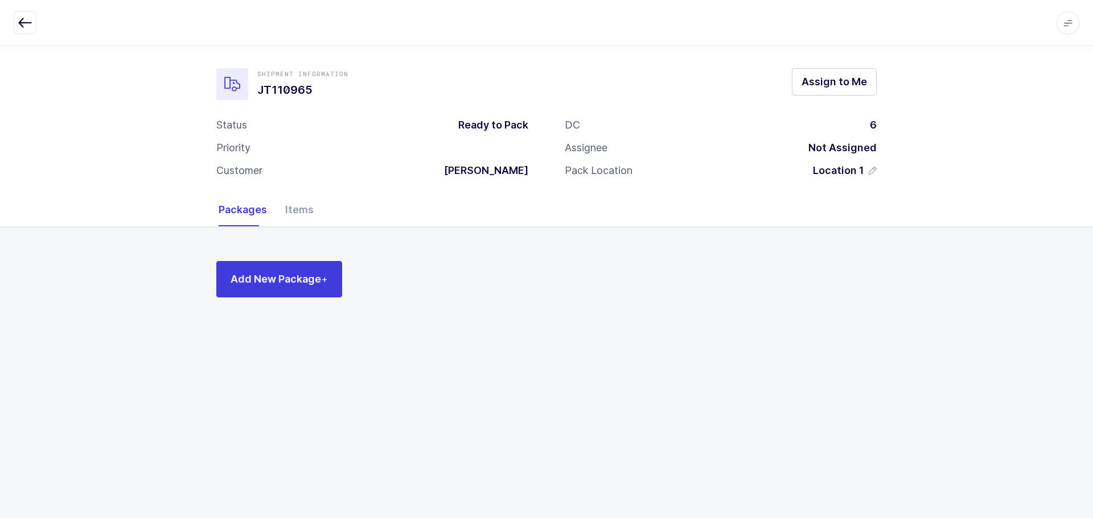
click at [296, 213] on div "Items" at bounding box center [295, 209] width 38 height 33
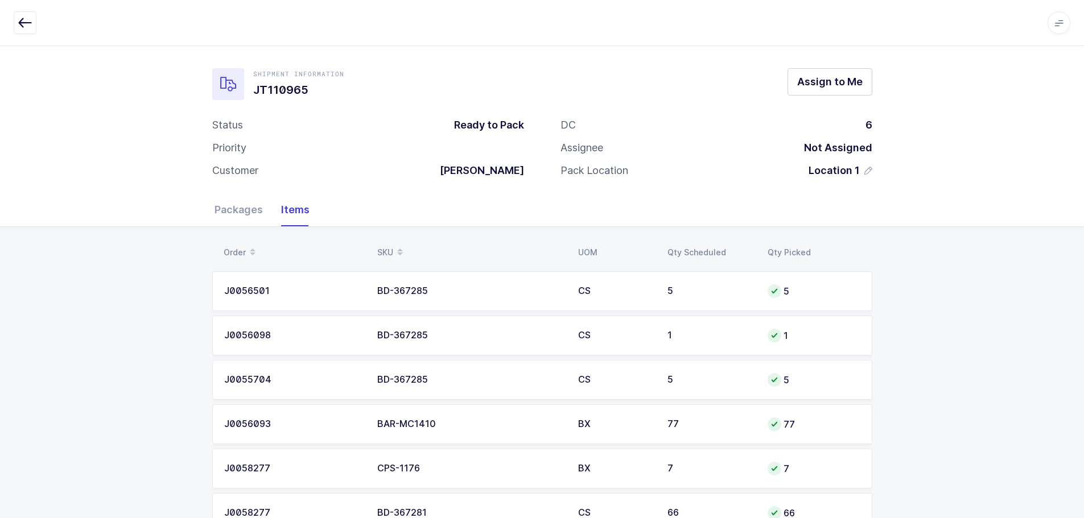
click at [18, 19] on button "button" at bounding box center [25, 22] width 23 height 23
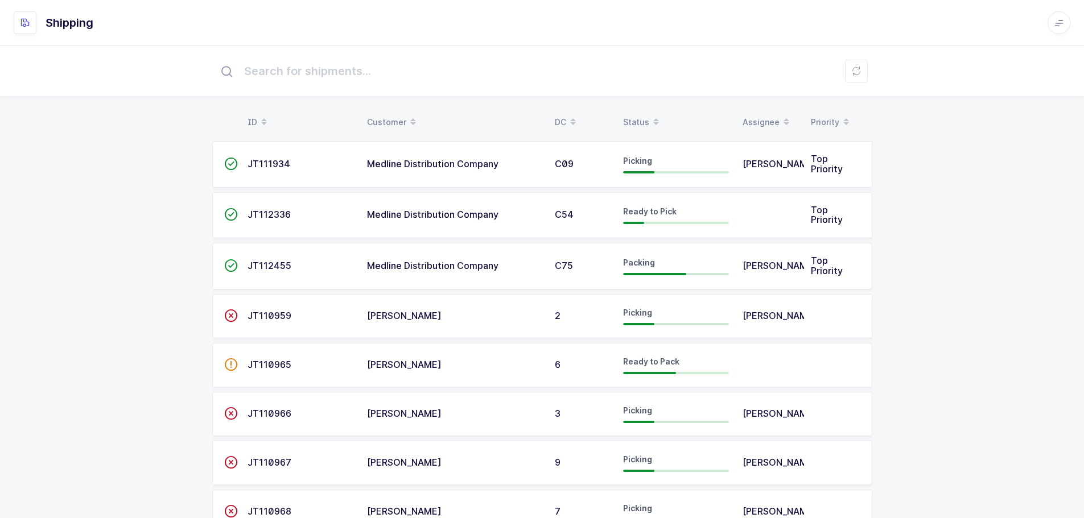
click at [642, 118] on div "Status" at bounding box center [676, 122] width 106 height 19
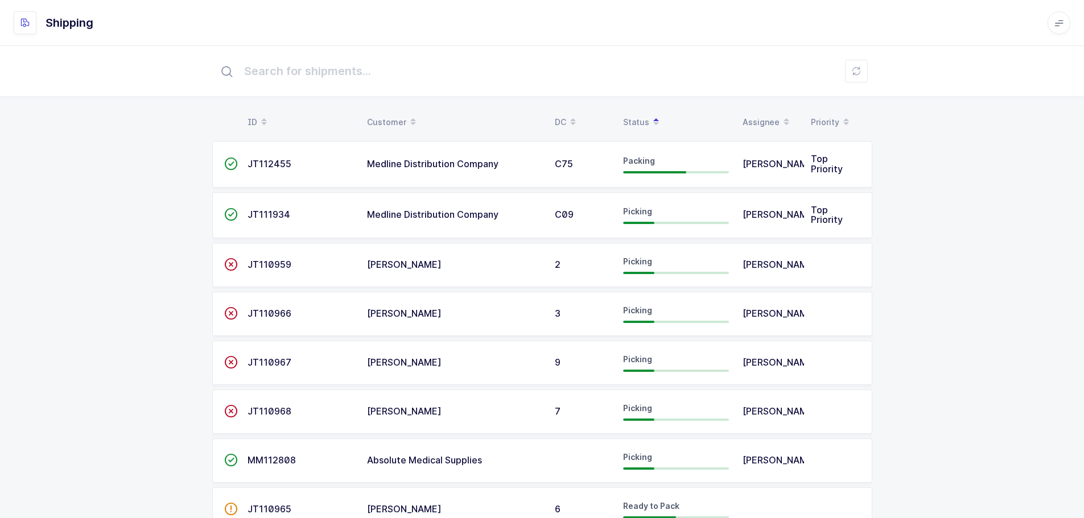
click at [450, 216] on span "Medline Distribution Company" at bounding box center [432, 214] width 131 height 11
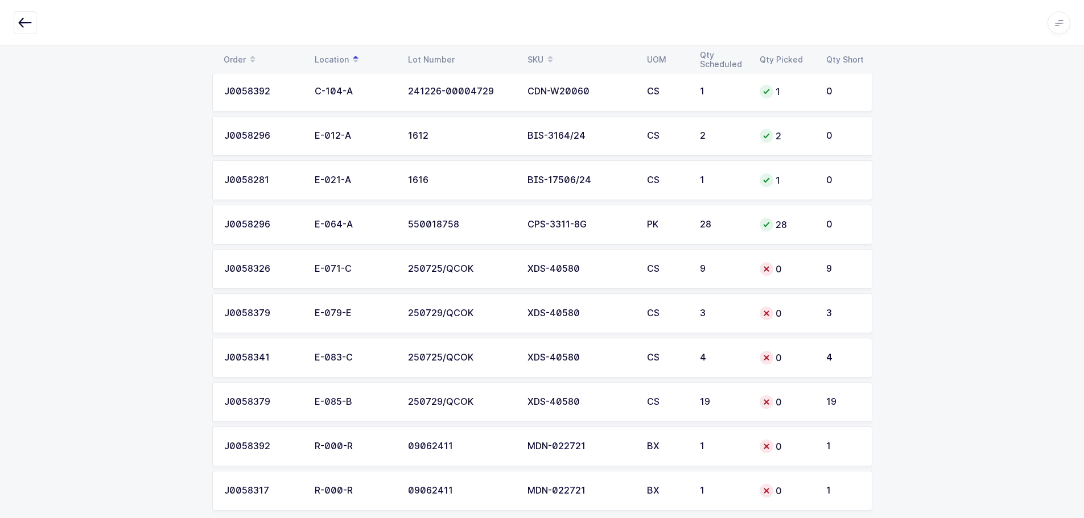
scroll to position [586, 0]
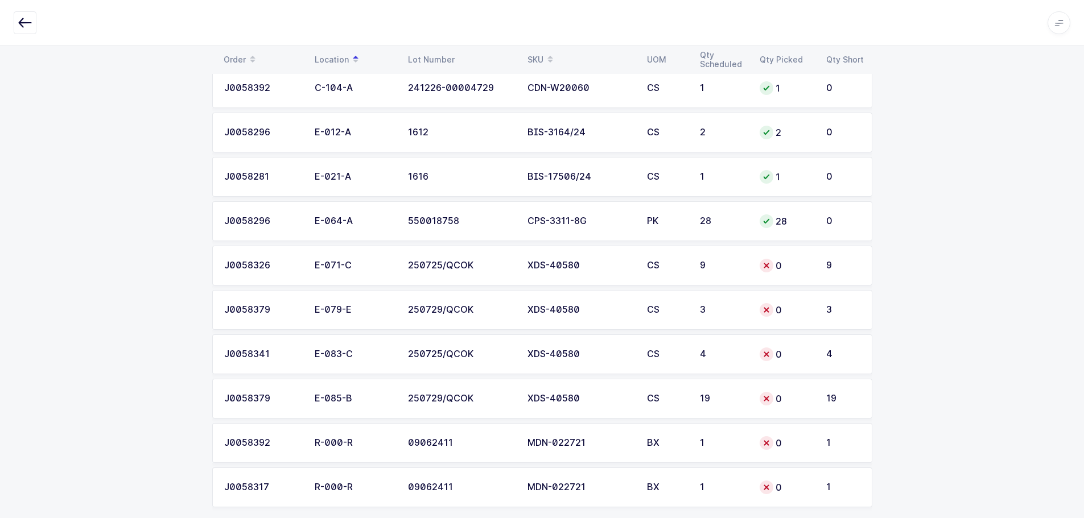
scroll to position [586, 0]
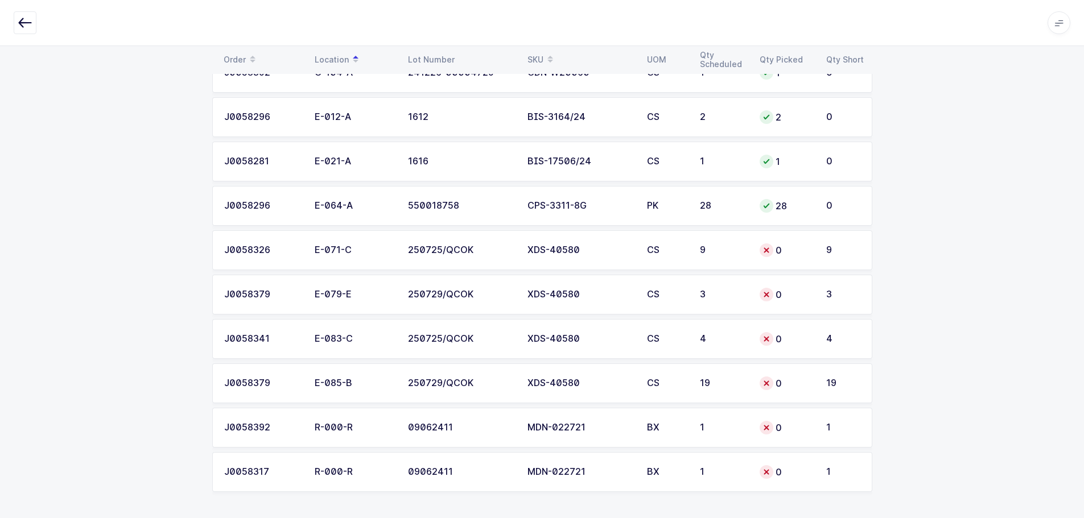
scroll to position [586, 0]
click at [25, 23] on icon "button" at bounding box center [25, 23] width 14 height 14
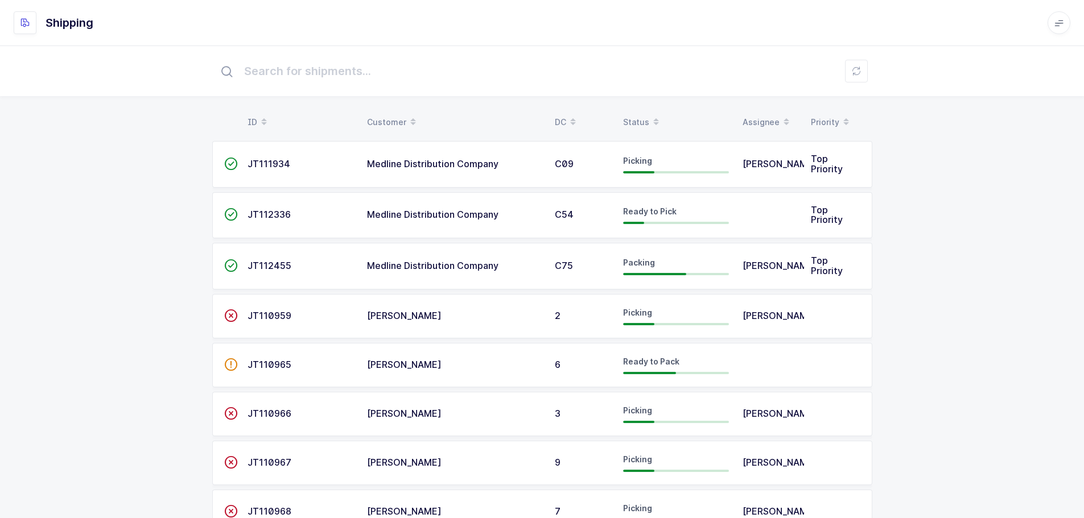
click at [627, 125] on div "Status" at bounding box center [676, 122] width 106 height 19
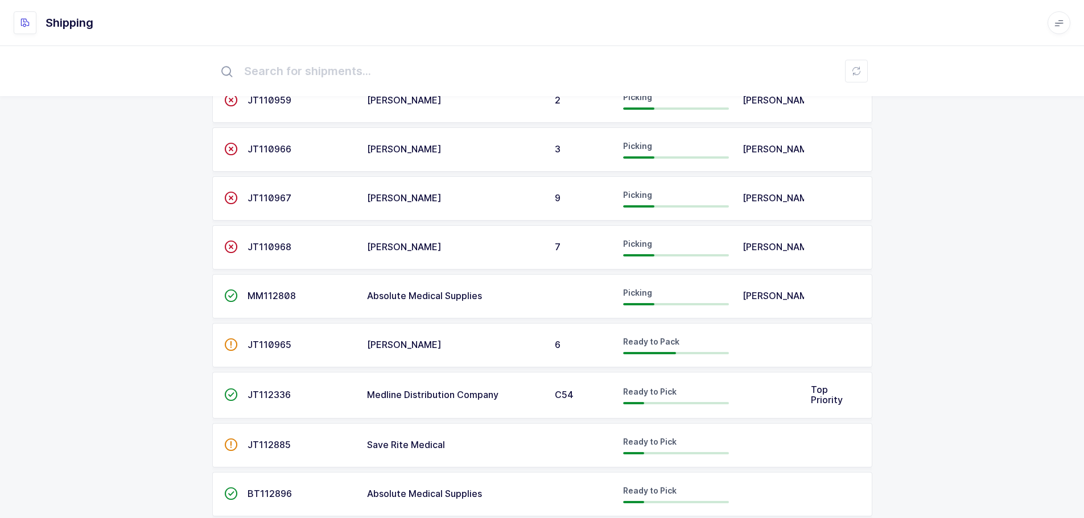
scroll to position [194, 0]
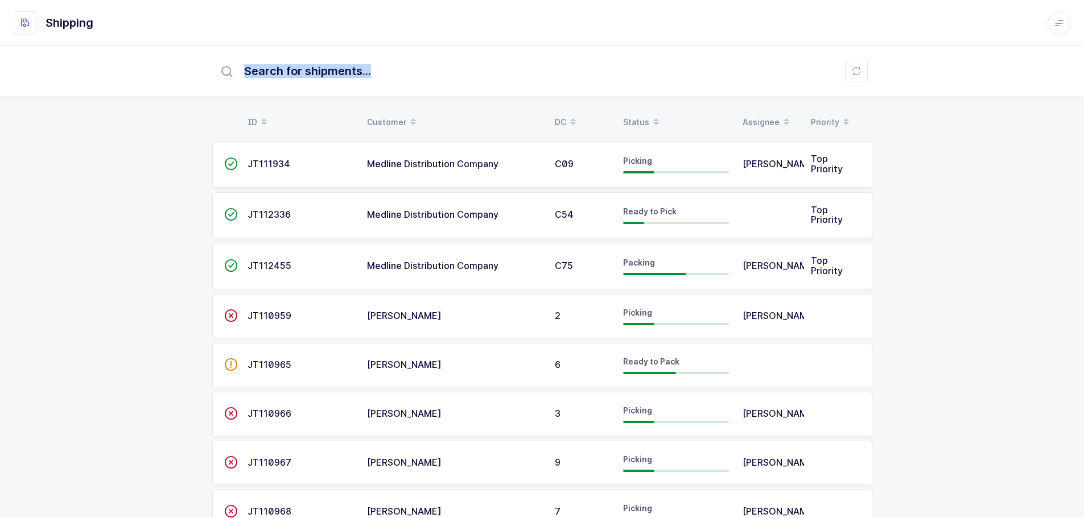
click at [621, 96] on div "ID Customer DC Status Assignee Priority  JT111934 Medline Distribution Company…" at bounding box center [542, 377] width 1084 height 663
click at [649, 117] on span at bounding box center [656, 122] width 14 height 19
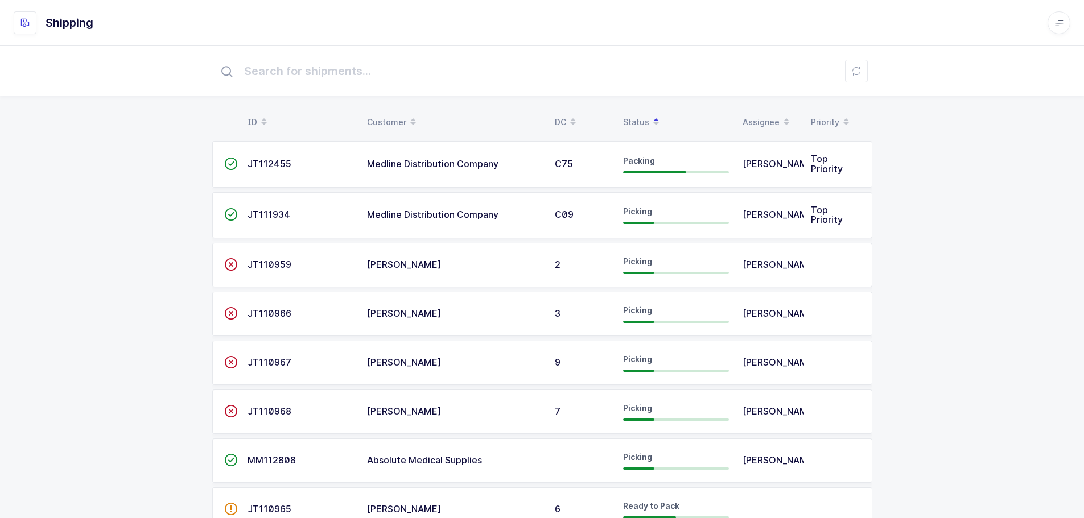
click at [940, 229] on div "ID Customer DC Status Assignee Priority  JT112455 Medline Distribution Company…" at bounding box center [542, 377] width 1084 height 663
click at [454, 224] on td "Medline Distribution Company" at bounding box center [454, 215] width 188 height 47
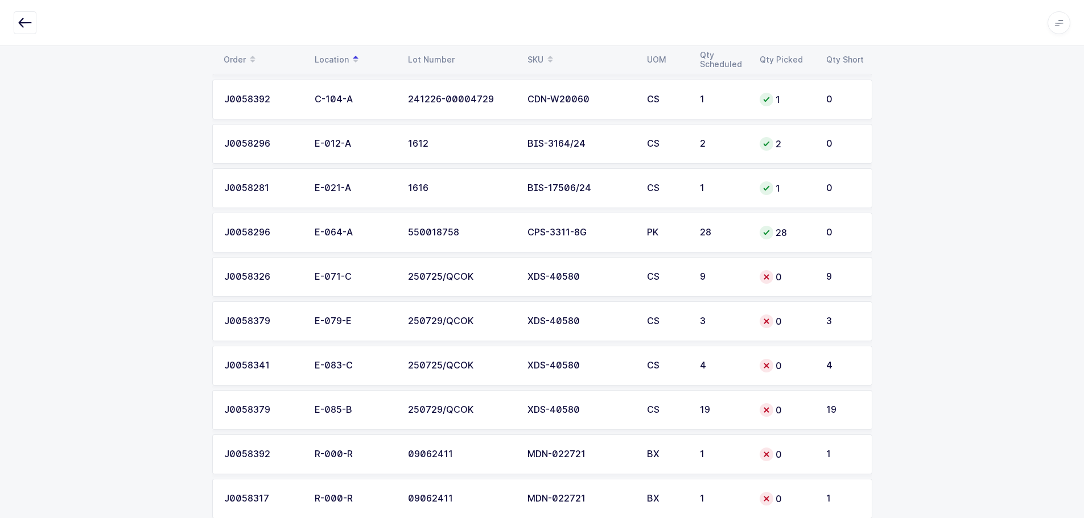
scroll to position [586, 0]
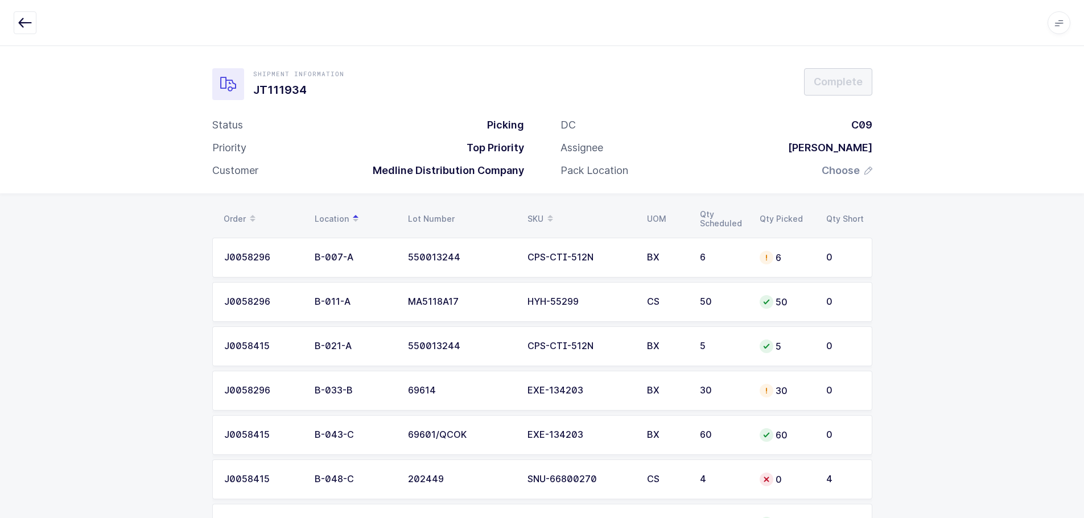
click at [540, 213] on div "SKU" at bounding box center [581, 218] width 106 height 19
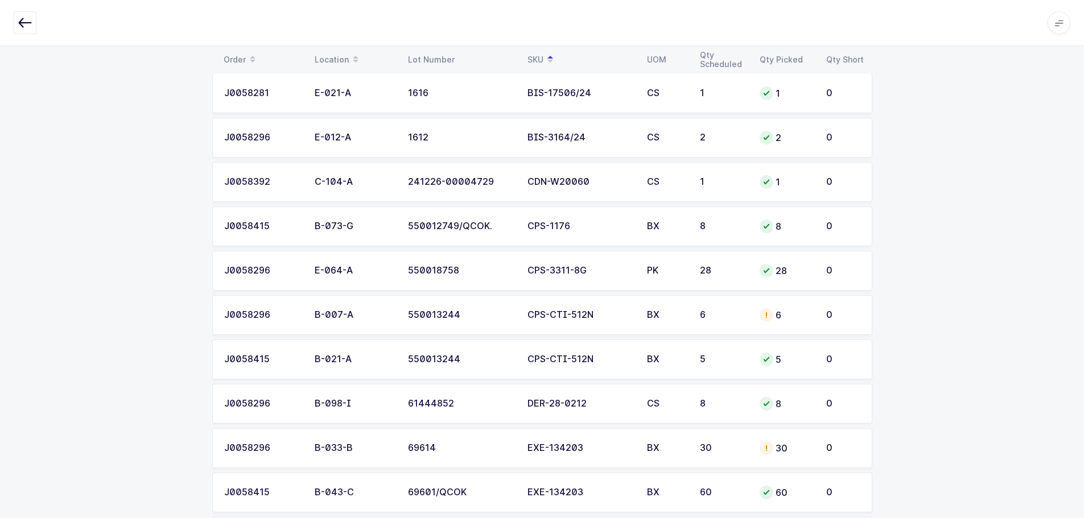
scroll to position [187, 0]
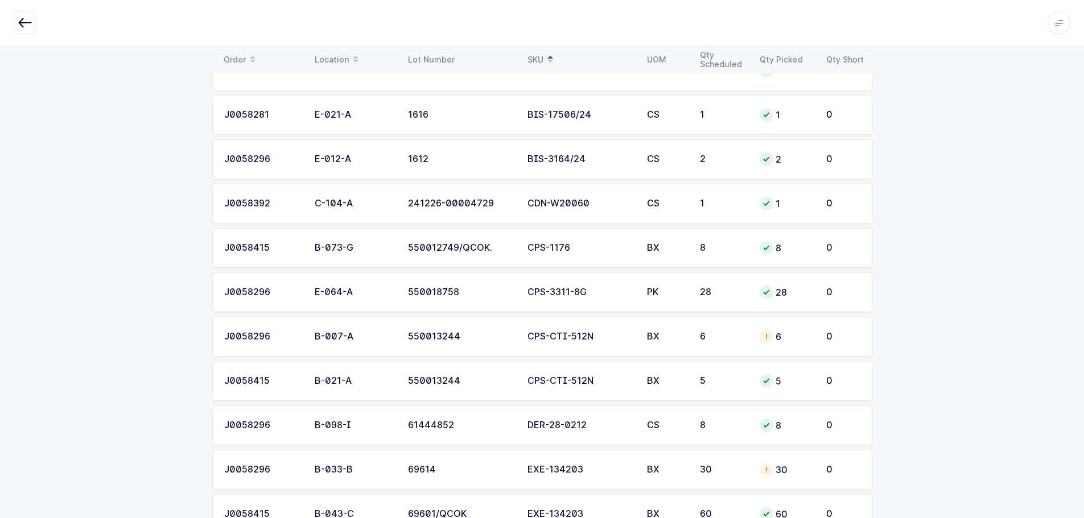
click at [848, 300] on td "0" at bounding box center [845, 293] width 53 height 40
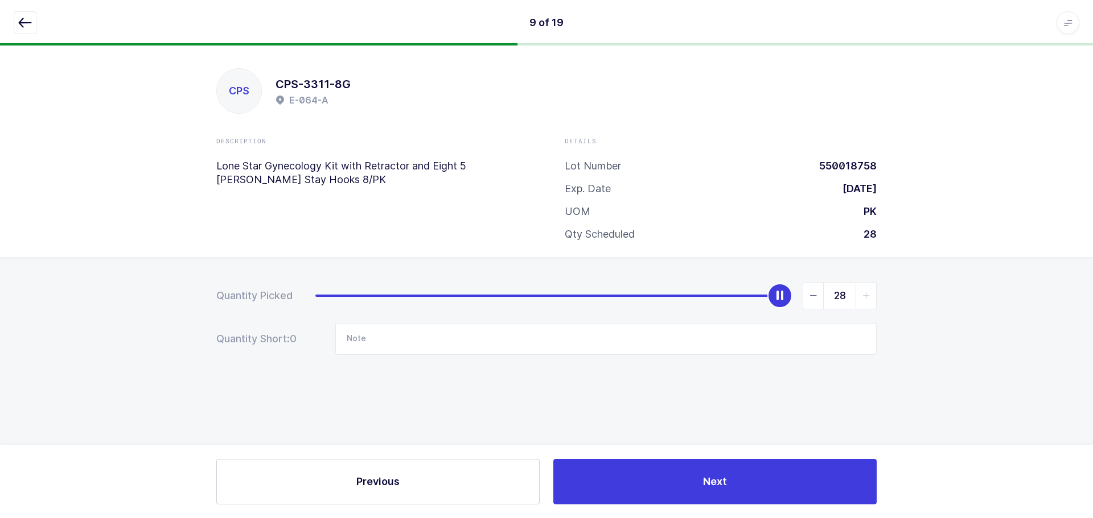
click at [29, 17] on icon "button" at bounding box center [25, 23] width 14 height 14
